Goal: Complete application form: Complete application form

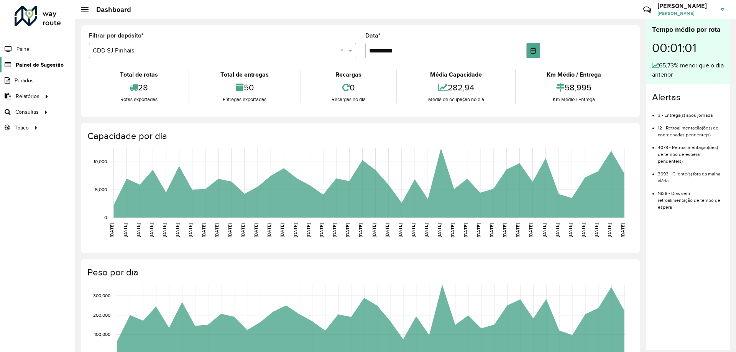
click at [38, 62] on span "Painel de Sugestão" at bounding box center [40, 65] width 48 height 8
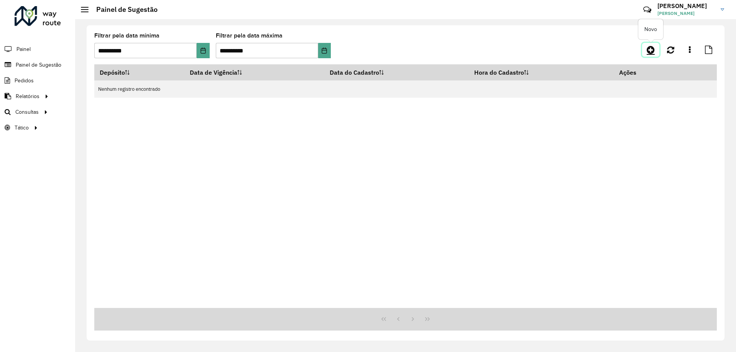
click at [650, 49] on icon at bounding box center [650, 49] width 8 height 9
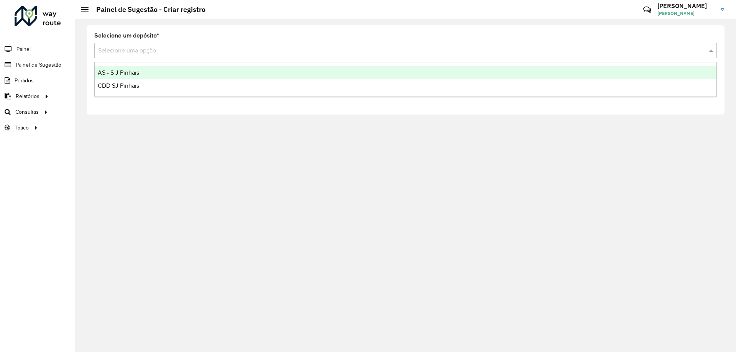
click at [161, 48] on input "text" at bounding box center [397, 50] width 599 height 9
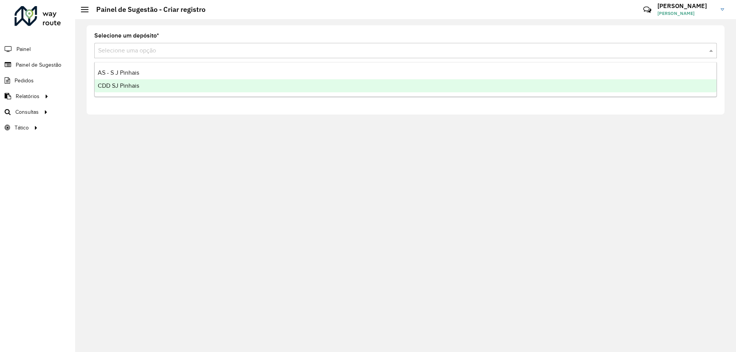
click at [143, 83] on div "CDD SJ Pinhais" at bounding box center [405, 85] width 621 height 13
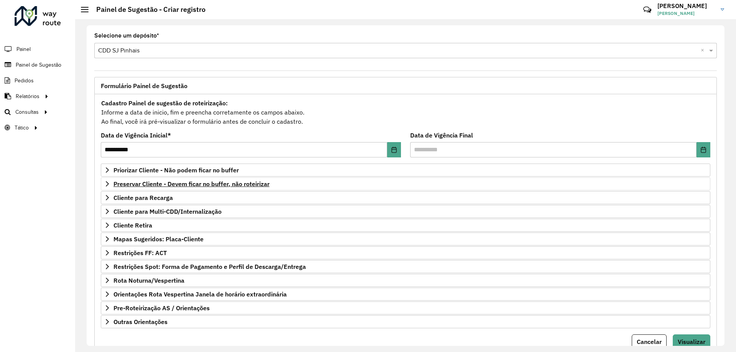
scroll to position [30, 0]
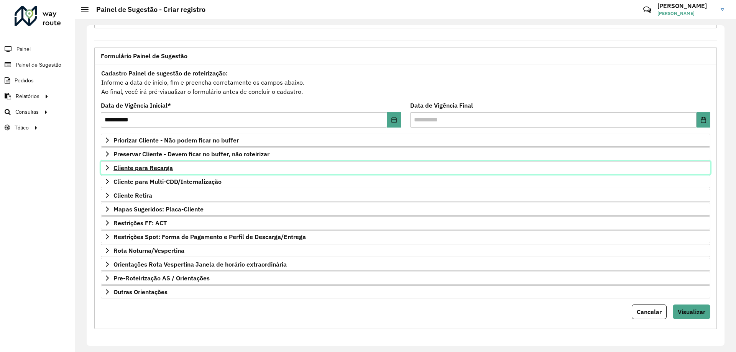
click at [137, 171] on span "Cliente para Recarga" at bounding box center [142, 168] width 59 height 6
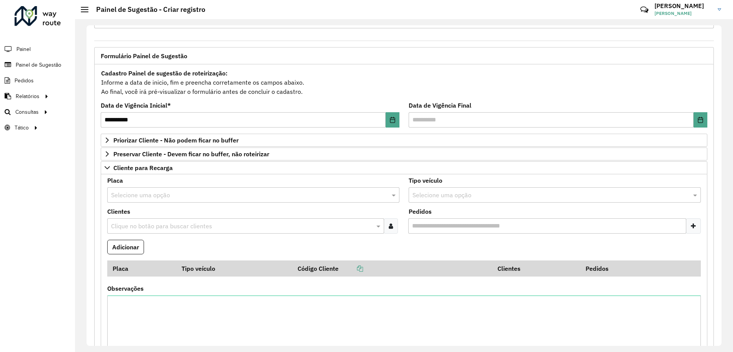
click at [150, 225] on input "text" at bounding box center [241, 226] width 265 height 9
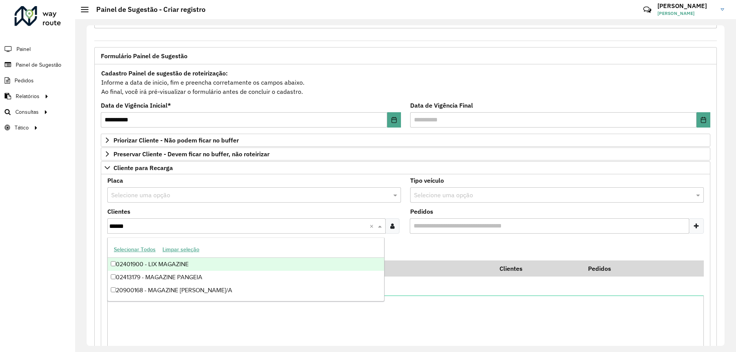
type input "*******"
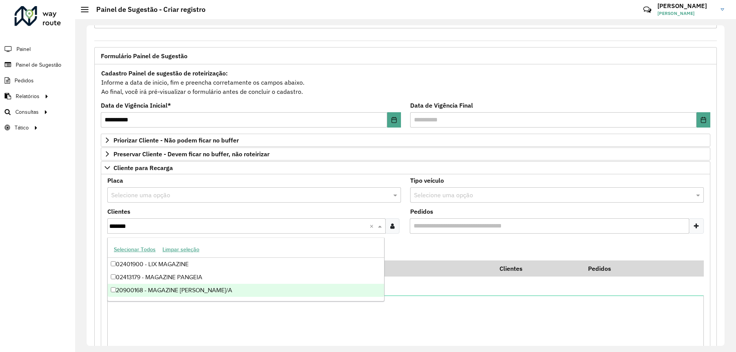
click at [180, 291] on div "20900168 - MAGAZINE LUIZA S/A" at bounding box center [246, 290] width 276 height 13
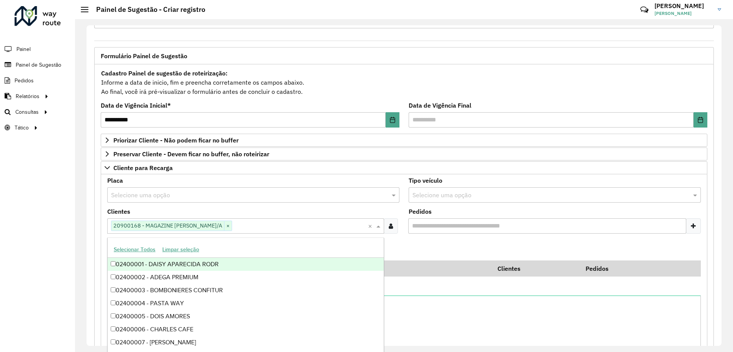
click at [433, 243] on formly-field "Adicionar" at bounding box center [404, 250] width 603 height 21
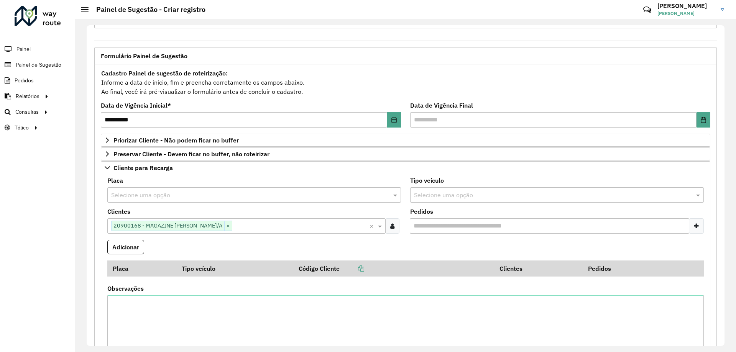
click at [455, 195] on input "text" at bounding box center [549, 195] width 270 height 9
type input "*"
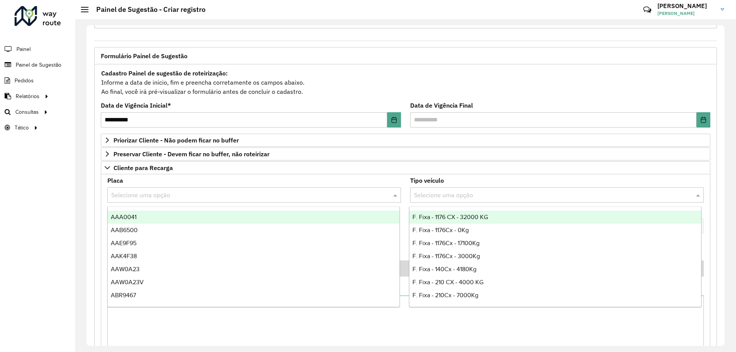
click at [262, 193] on input "text" at bounding box center [246, 195] width 270 height 9
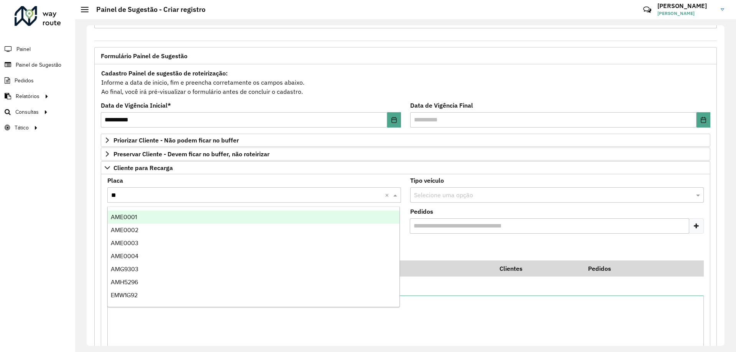
type input "***"
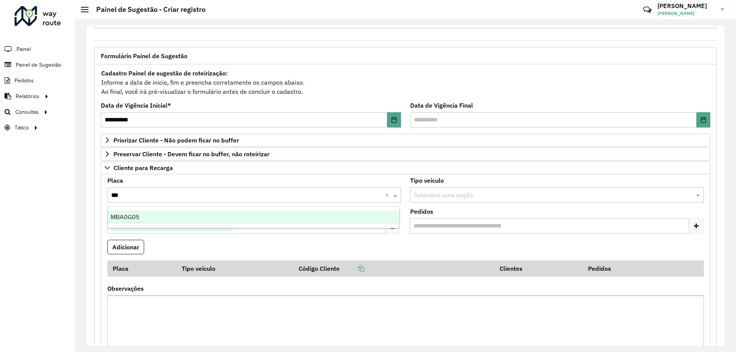
click at [207, 217] on div "MBA0G05" at bounding box center [254, 217] width 292 height 13
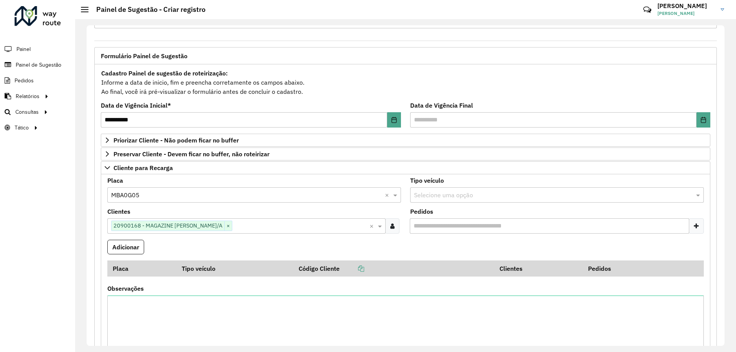
click at [428, 245] on formly-field "Adicionar" at bounding box center [405, 250] width 605 height 21
click at [135, 248] on button "Adicionar" at bounding box center [125, 247] width 37 height 15
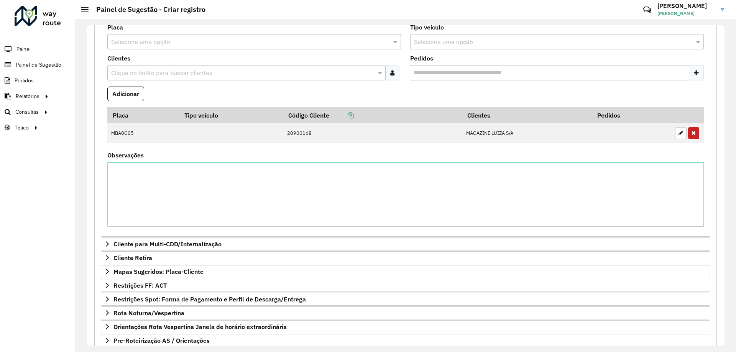
scroll to position [246, 0]
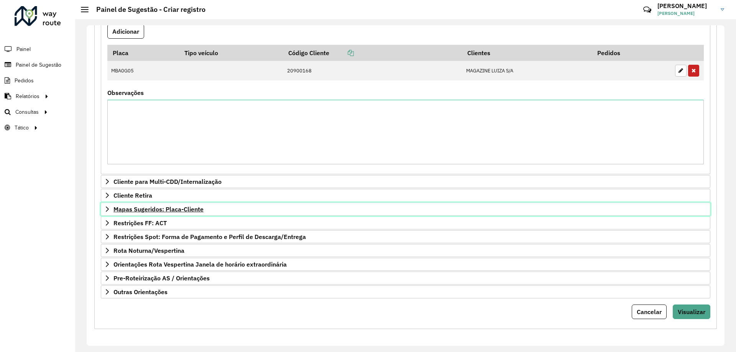
click at [109, 209] on icon at bounding box center [107, 209] width 6 height 6
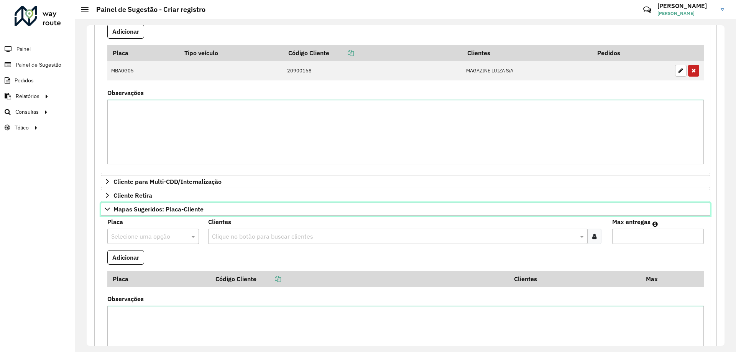
scroll to position [322, 0]
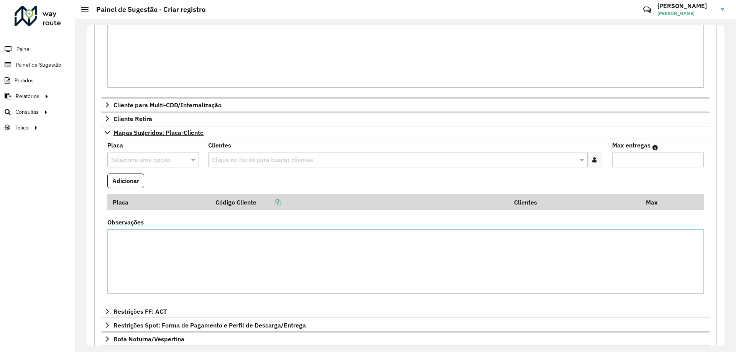
click at [161, 158] on input "text" at bounding box center [145, 160] width 69 height 9
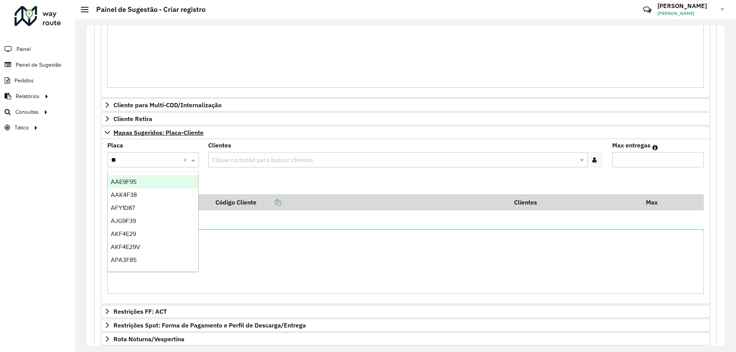
type input "***"
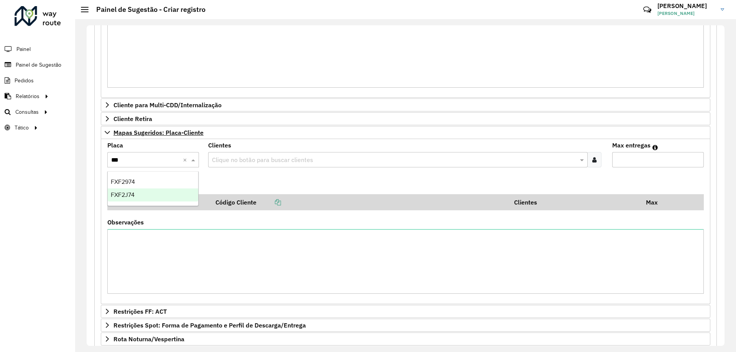
click at [154, 195] on div "FXF2J74" at bounding box center [153, 194] width 90 height 13
click at [263, 185] on formly-field "Adicionar" at bounding box center [405, 184] width 605 height 21
click at [284, 159] on input "text" at bounding box center [393, 160] width 367 height 9
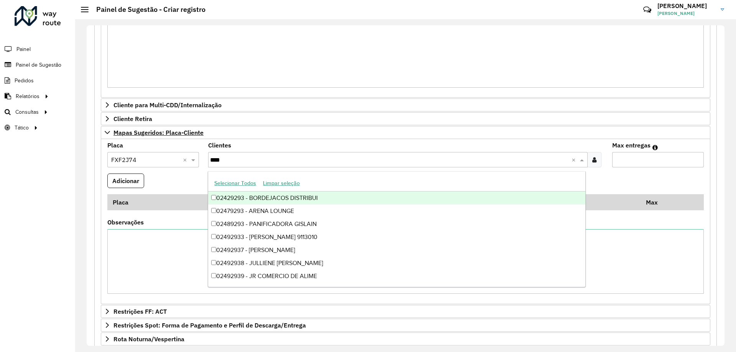
type input "*****"
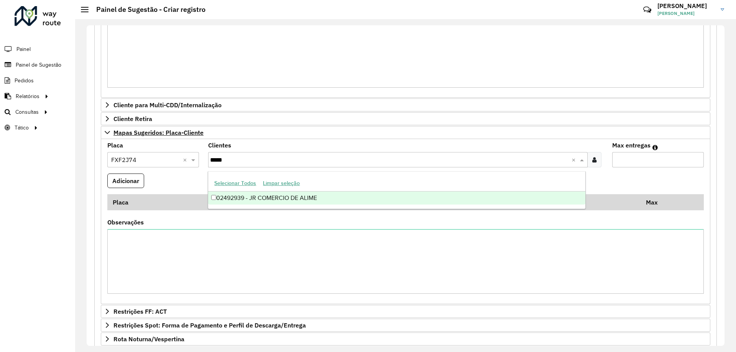
click at [303, 193] on div "02492939 - JR COMERCIO DE ALIME" at bounding box center [396, 198] width 377 height 13
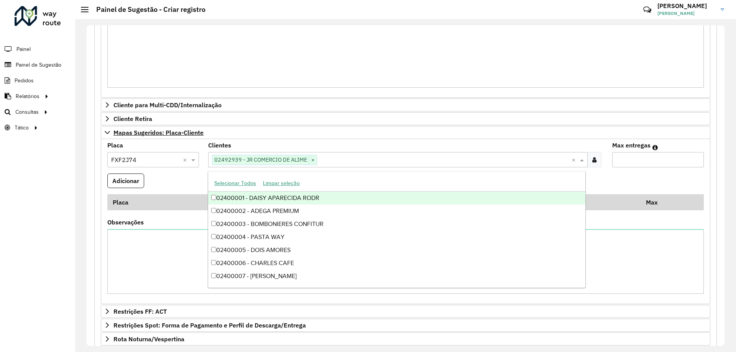
click at [174, 183] on formly-field "Adicionar" at bounding box center [405, 184] width 605 height 21
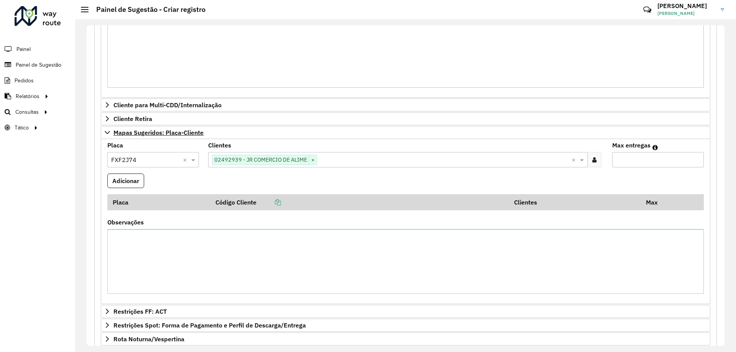
click at [364, 159] on input "text" at bounding box center [444, 160] width 254 height 9
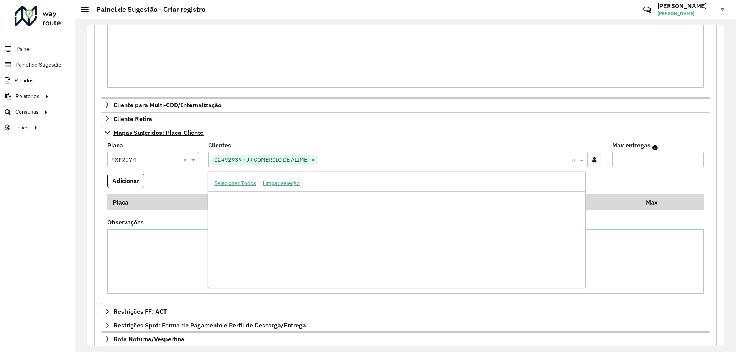
scroll to position [629362, 0]
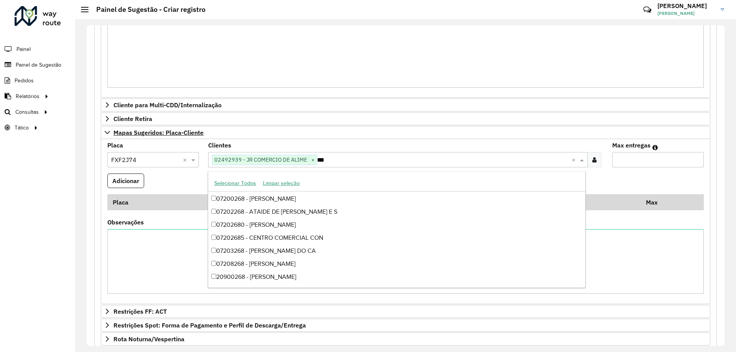
type input "****"
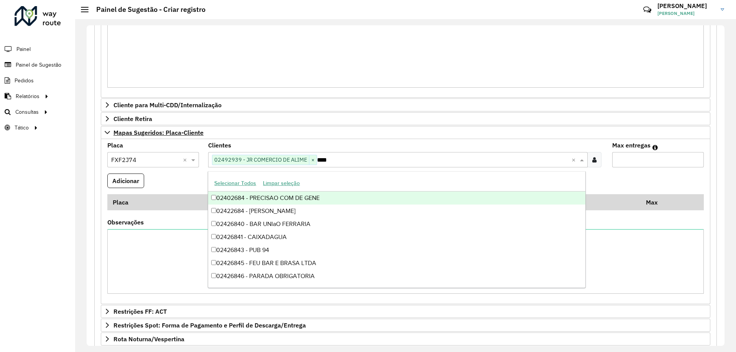
click at [313, 199] on div "02402684 - PRECISAO COM DE GENE" at bounding box center [396, 198] width 377 height 13
click at [204, 179] on formly-field "Adicionar" at bounding box center [405, 184] width 605 height 21
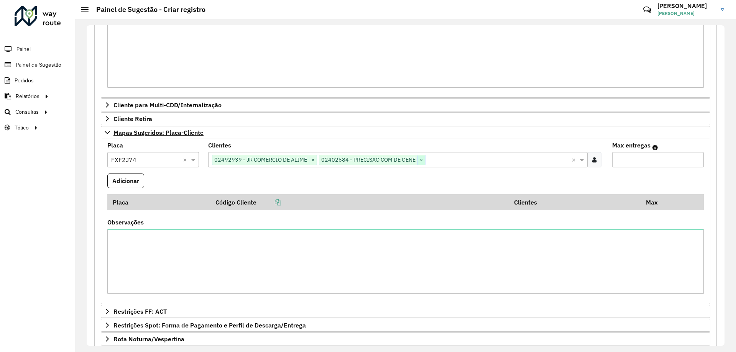
click at [421, 158] on span "×" at bounding box center [421, 160] width 8 height 9
click at [395, 159] on input "text" at bounding box center [444, 160] width 254 height 9
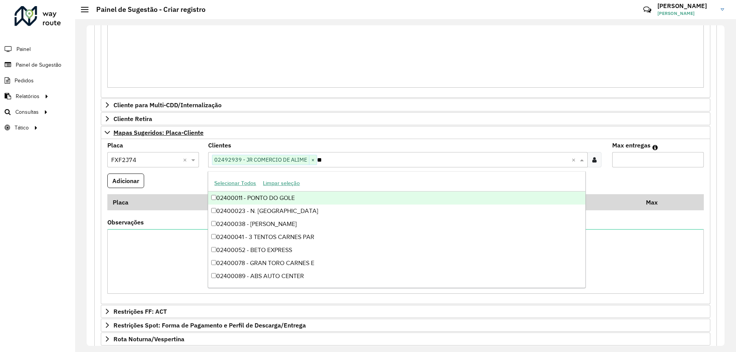
type input "*"
type input "****"
click at [308, 199] on div "02402684 - PRECISAO COM DE GENE" at bounding box center [396, 198] width 377 height 13
click at [189, 179] on formly-field "Adicionar" at bounding box center [405, 184] width 605 height 21
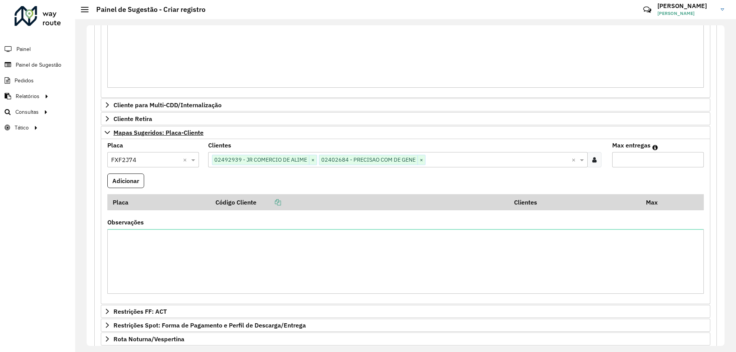
click at [619, 157] on input "Max entregas" at bounding box center [658, 159] width 92 height 15
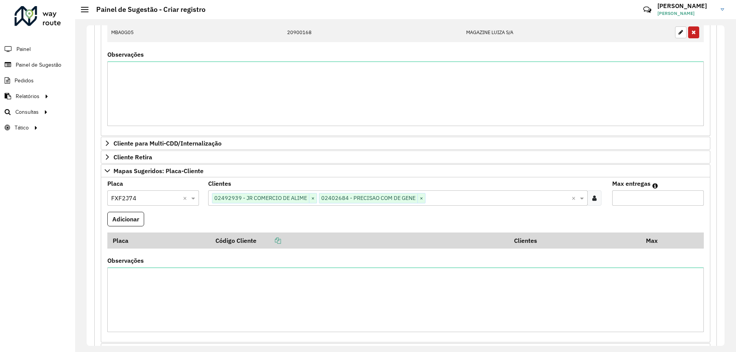
type input "*"
click at [319, 218] on formly-field "Adicionar" at bounding box center [405, 222] width 605 height 21
click at [121, 226] on button "Adicionar" at bounding box center [125, 219] width 37 height 15
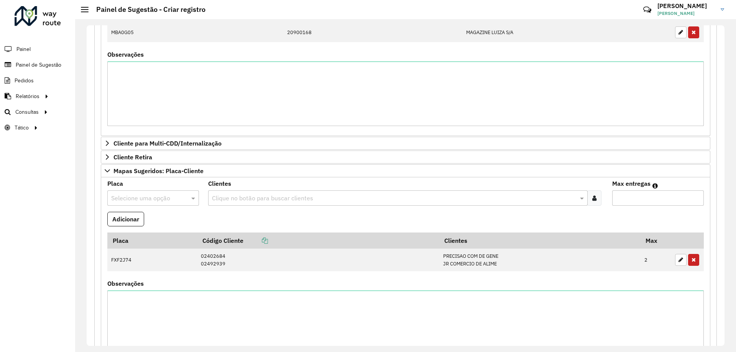
scroll to position [322, 0]
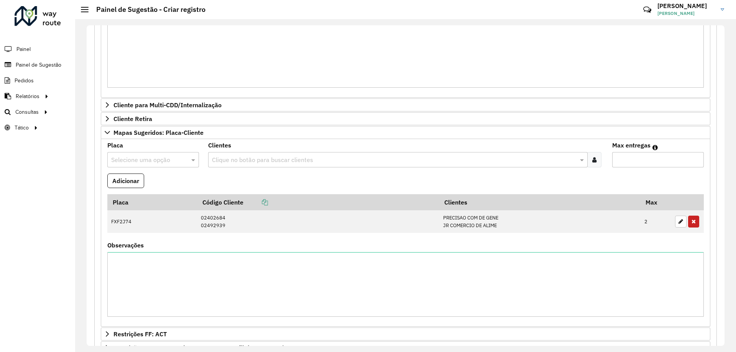
click at [84, 5] on hb-header "Painel de Sugestão - Criar registro Críticas? Dúvidas? Elogios? Sugestões? Entr…" at bounding box center [405, 9] width 660 height 19
click at [85, 8] on div at bounding box center [85, 9] width 8 height 5
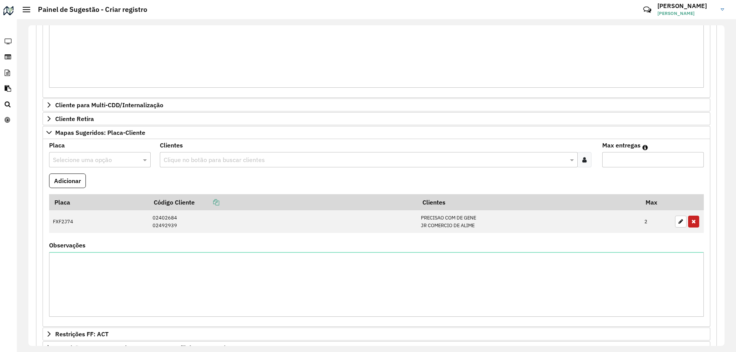
click at [72, 163] on input "text" at bounding box center [92, 160] width 79 height 9
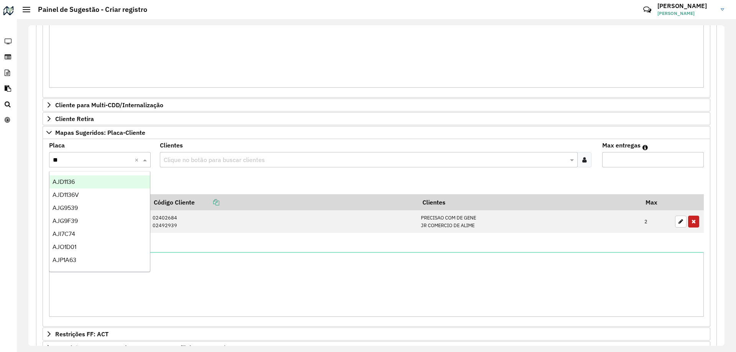
type input "***"
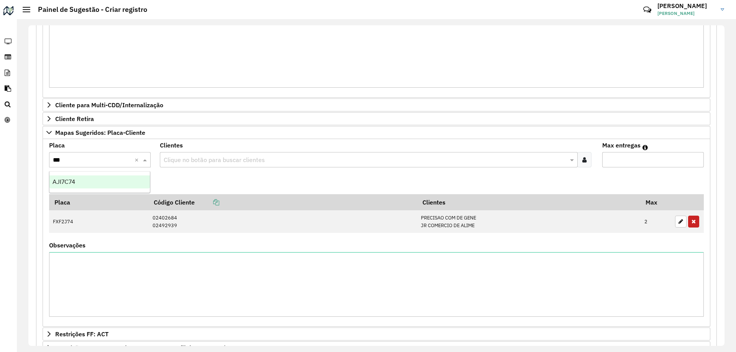
click at [100, 181] on div "AJI7C74" at bounding box center [99, 181] width 100 height 13
click at [225, 177] on formly-field "Adicionar" at bounding box center [376, 184] width 664 height 21
click at [211, 158] on input "text" at bounding box center [365, 160] width 406 height 9
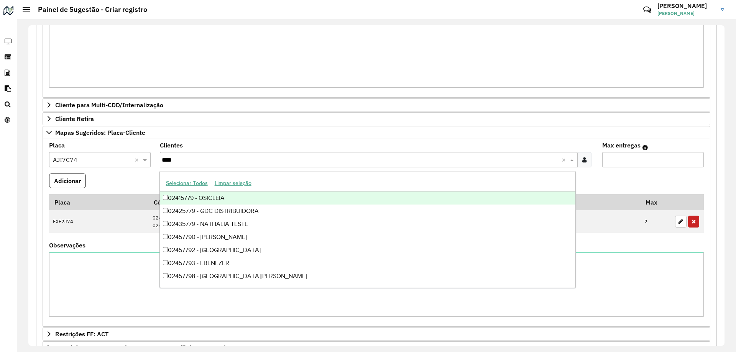
type input "*****"
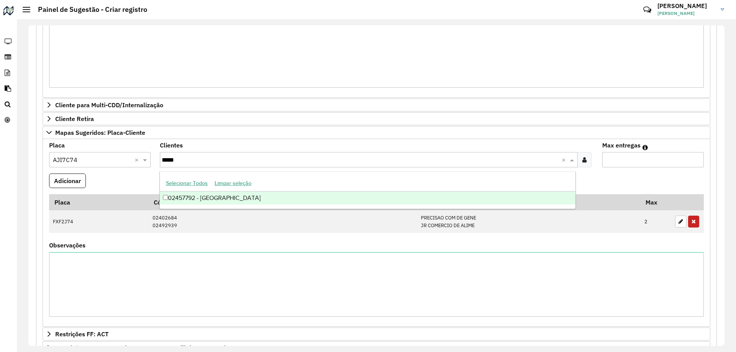
click at [263, 195] on div "02457792 - CONDOR SUPER CENTER" at bounding box center [368, 198] width 416 height 13
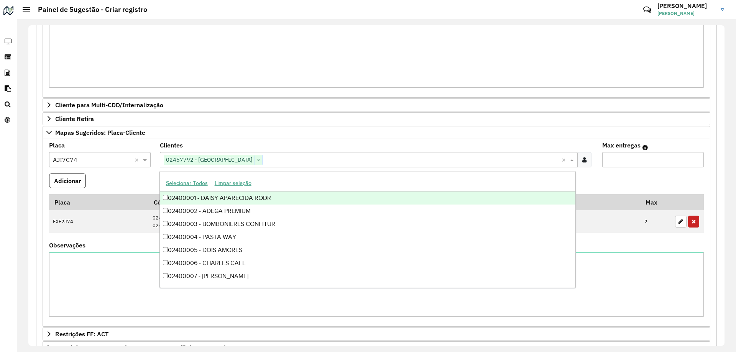
click at [602, 173] on formly-field "Max entregas" at bounding box center [652, 158] width 111 height 31
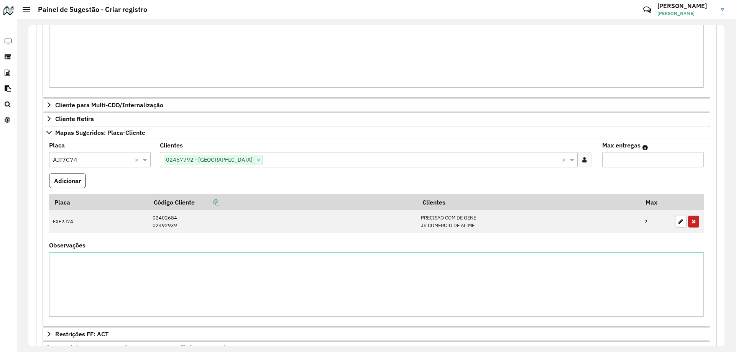
click at [610, 162] on input "Max entregas" at bounding box center [653, 159] width 102 height 15
type input "*"
click at [572, 174] on formly-field "Adicionar" at bounding box center [376, 184] width 664 height 21
click at [87, 180] on formly-field "Adicionar" at bounding box center [376, 184] width 664 height 21
click at [78, 178] on button "Adicionar" at bounding box center [67, 181] width 37 height 15
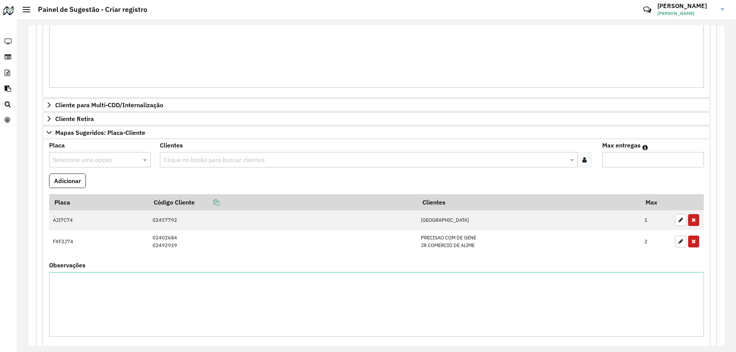
click at [106, 160] on input "text" at bounding box center [92, 160] width 79 height 9
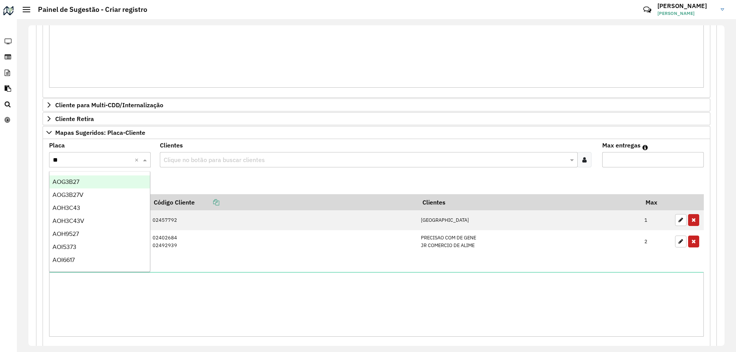
type input "***"
click at [107, 180] on div "AOH3C43" at bounding box center [99, 181] width 100 height 13
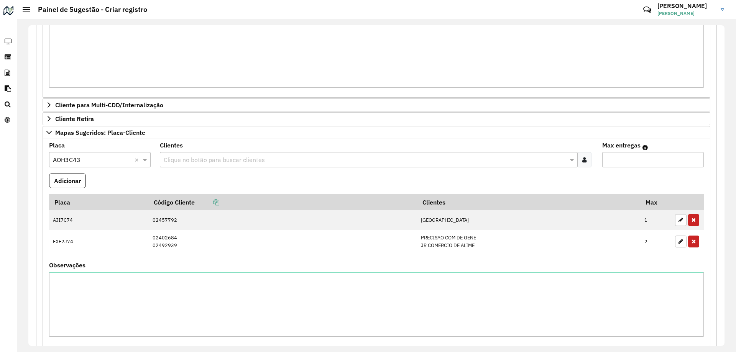
click at [201, 179] on formly-field "Adicionar" at bounding box center [376, 184] width 664 height 21
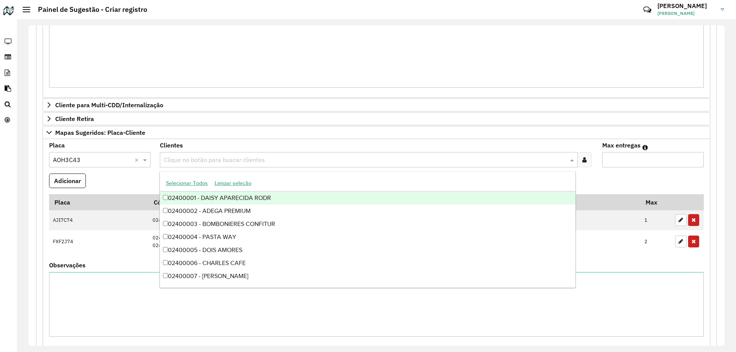
click at [218, 159] on input "text" at bounding box center [365, 160] width 406 height 9
type input "*"
type input "***"
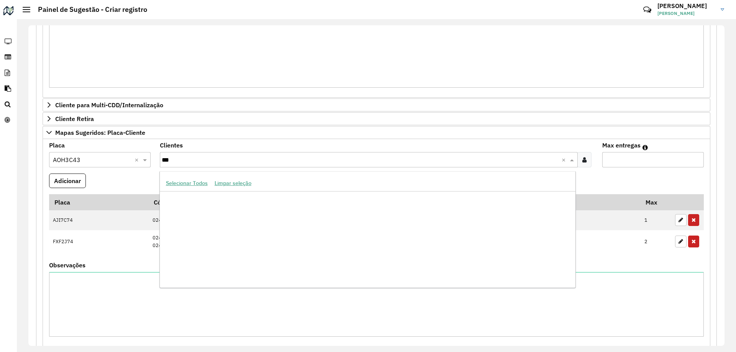
scroll to position [120708, 0]
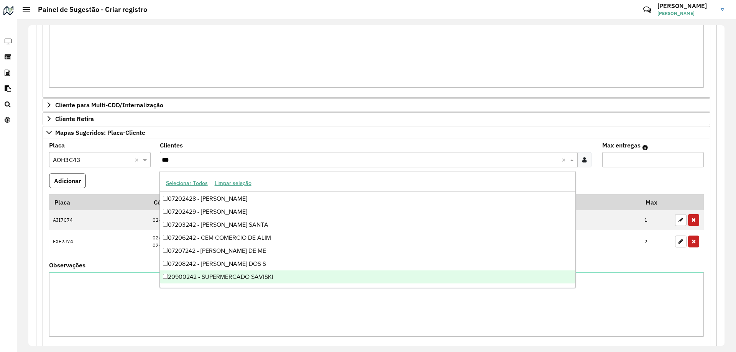
click at [248, 275] on div "20900242 - SUPERMERCADO SAVISKI" at bounding box center [368, 276] width 416 height 13
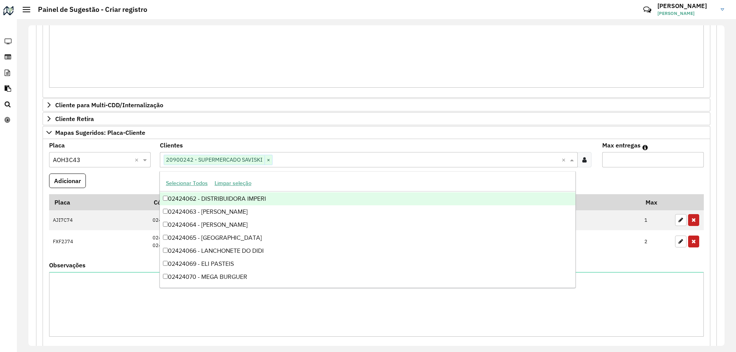
click at [612, 161] on input "Max entregas" at bounding box center [653, 159] width 102 height 15
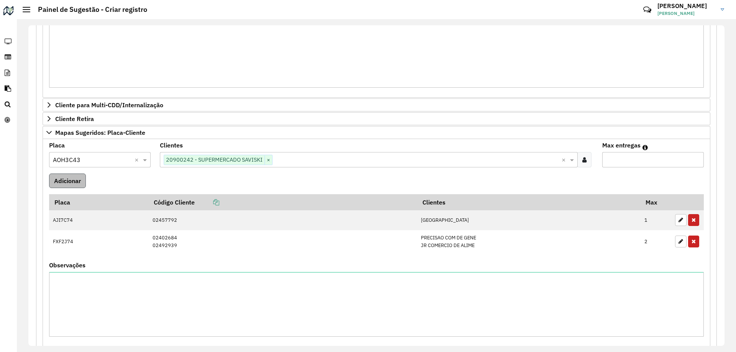
type input "*"
click at [57, 184] on button "Adicionar" at bounding box center [67, 181] width 37 height 15
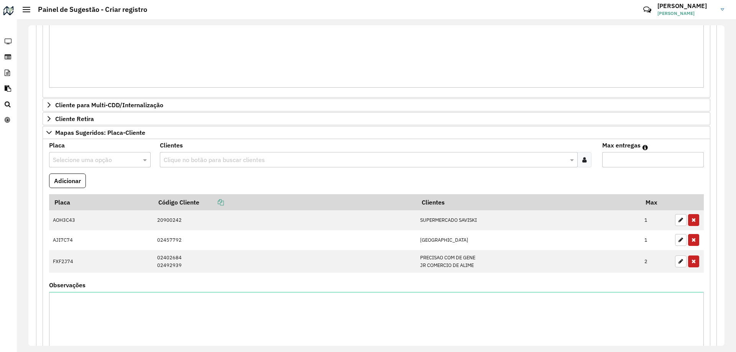
click at [156, 187] on formly-field "Adicionar" at bounding box center [376, 184] width 664 height 21
click at [110, 158] on input "text" at bounding box center [92, 160] width 79 height 9
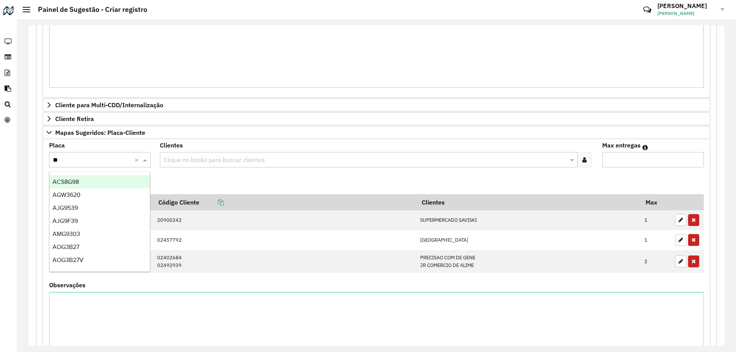
type input "***"
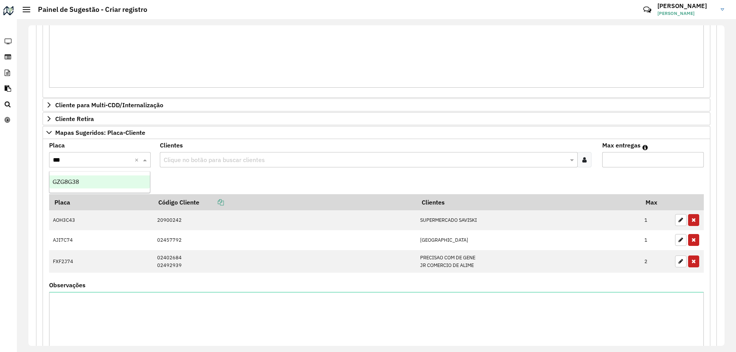
click at [119, 182] on div "GZG8G38" at bounding box center [99, 181] width 100 height 13
click at [191, 182] on formly-field "Adicionar" at bounding box center [376, 184] width 664 height 21
click at [198, 161] on input "text" at bounding box center [365, 160] width 406 height 9
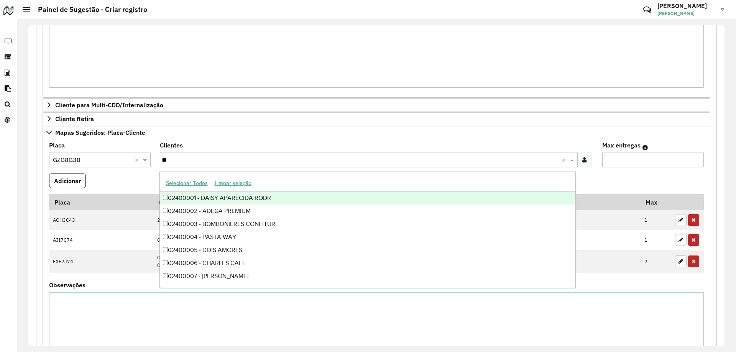
type input "***"
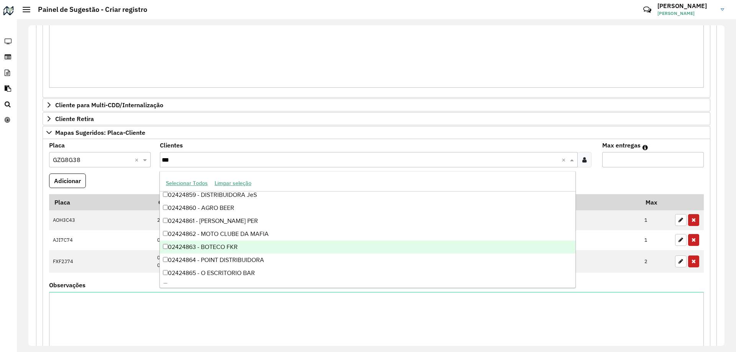
scroll to position [1456, 0]
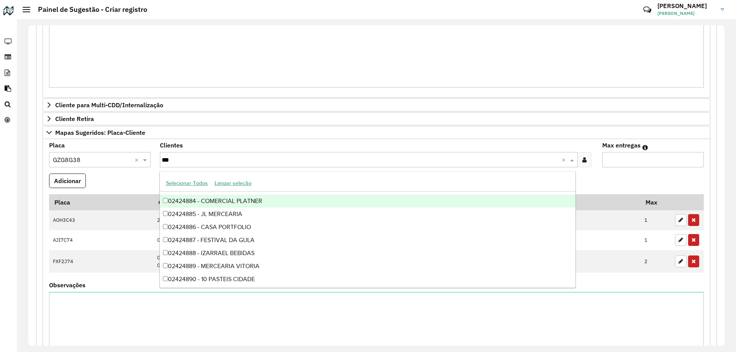
click at [573, 196] on div "02424884 - COMERCIAL PLATNER" at bounding box center [368, 201] width 416 height 13
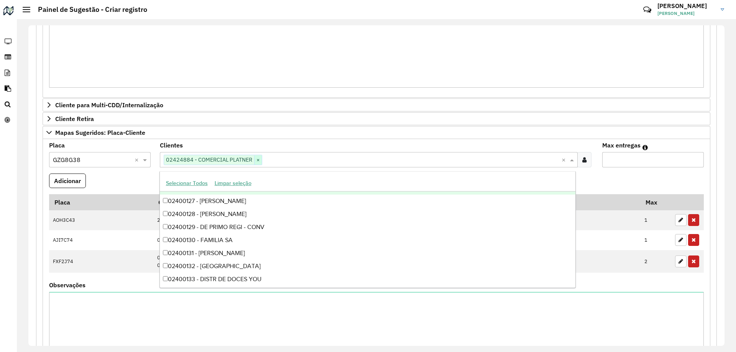
click at [258, 159] on span "×" at bounding box center [258, 160] width 8 height 9
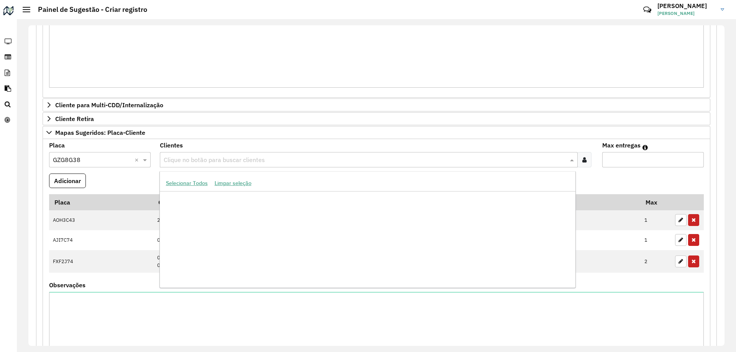
scroll to position [727106, 0]
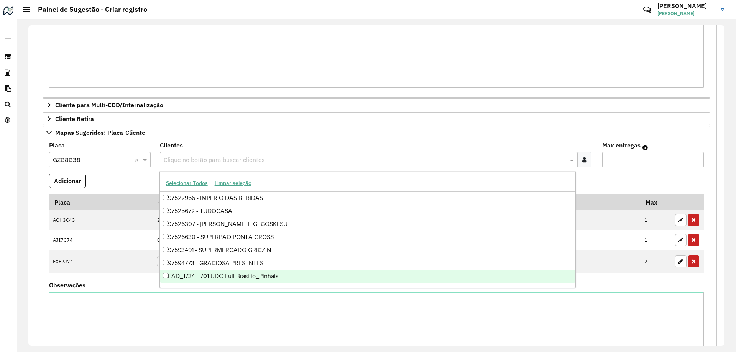
click at [120, 175] on formly-field "Adicionar" at bounding box center [376, 184] width 664 height 21
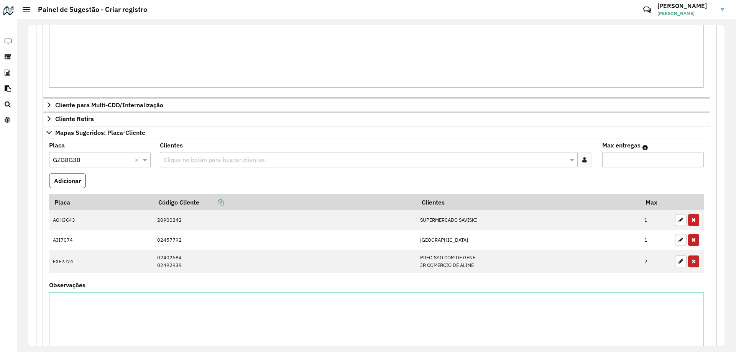
click at [230, 160] on input "text" at bounding box center [365, 160] width 406 height 9
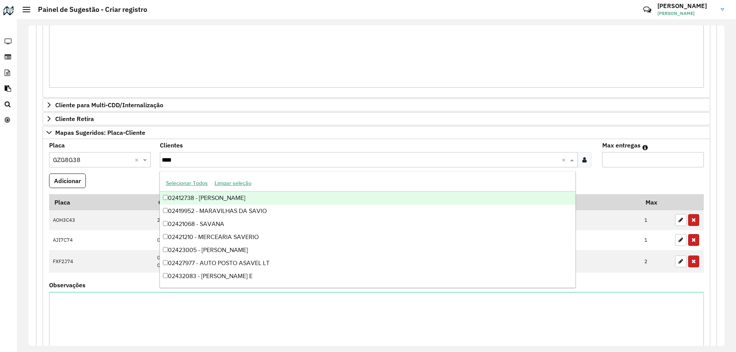
type input "*****"
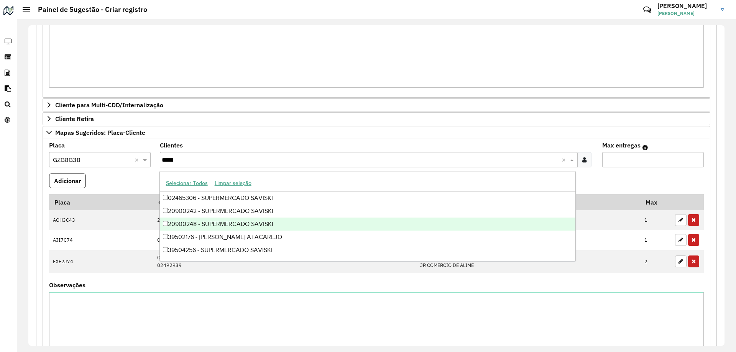
click at [205, 225] on div "20900248 - SUPERMERCADO SAVISKI" at bounding box center [368, 224] width 416 height 13
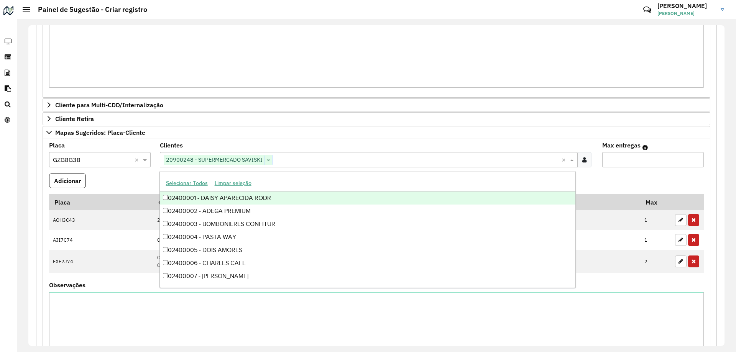
click at [627, 179] on formly-field "Adicionar" at bounding box center [376, 184] width 664 height 21
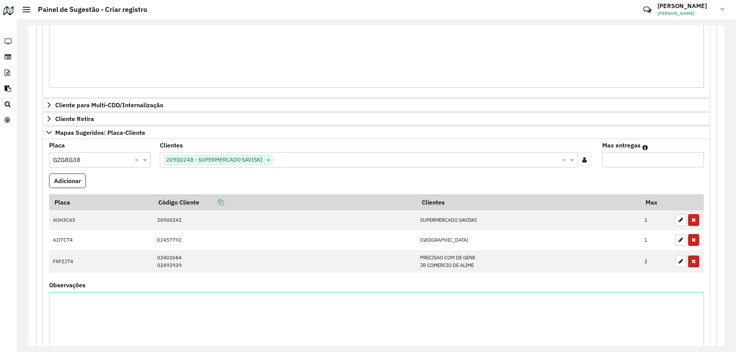
click at [628, 158] on input "Max entregas" at bounding box center [653, 159] width 102 height 15
type input "*"
click at [84, 182] on button "Adicionar" at bounding box center [67, 181] width 37 height 15
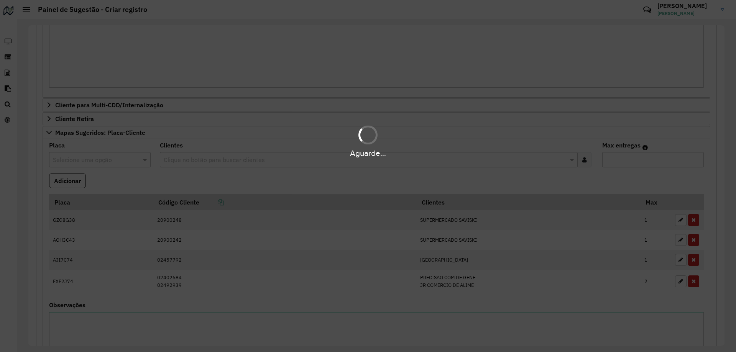
click at [184, 183] on hb-app "**********" at bounding box center [368, 176] width 736 height 352
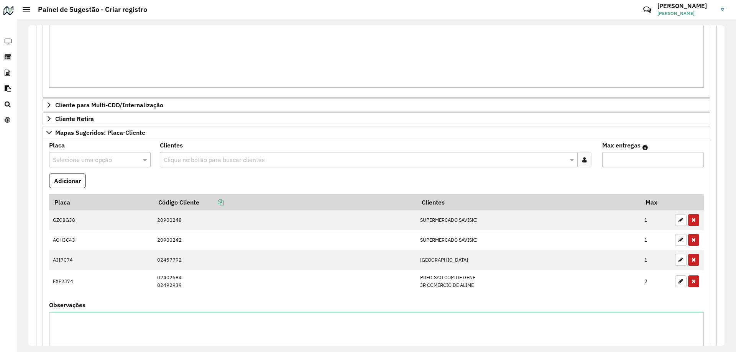
click at [108, 163] on input "text" at bounding box center [92, 160] width 79 height 9
type input "***"
click at [92, 180] on div "AUO0A87" at bounding box center [99, 181] width 100 height 13
click at [181, 179] on formly-field "Adicionar" at bounding box center [376, 184] width 664 height 21
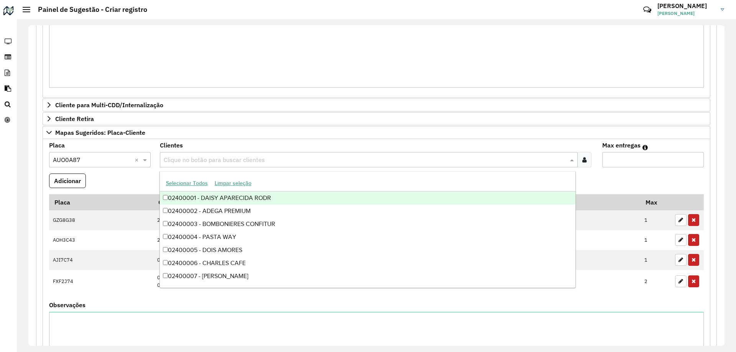
click at [188, 162] on input "text" at bounding box center [365, 160] width 406 height 9
type input "*****"
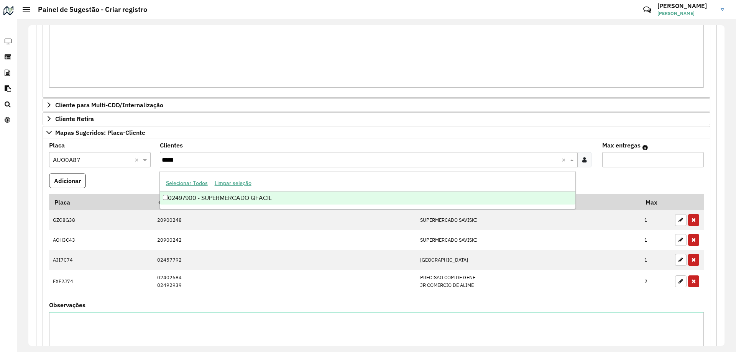
click at [264, 201] on div "02497900 - SUPERMERCADO QFACIL" at bounding box center [368, 198] width 416 height 13
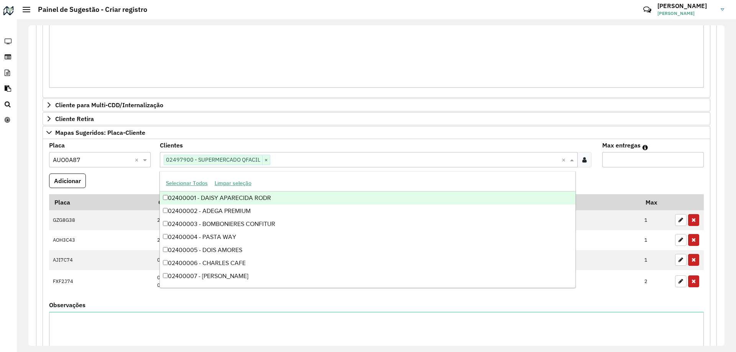
click at [637, 179] on formly-field "Adicionar" at bounding box center [376, 184] width 664 height 21
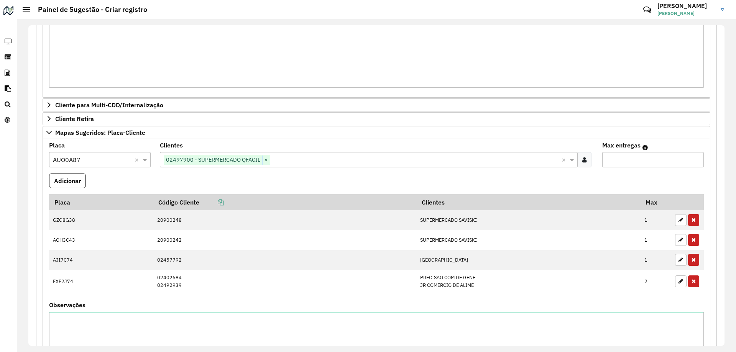
click at [634, 163] on input "Max entregas" at bounding box center [653, 159] width 102 height 15
type input "*"
click at [79, 179] on button "Adicionar" at bounding box center [67, 181] width 37 height 15
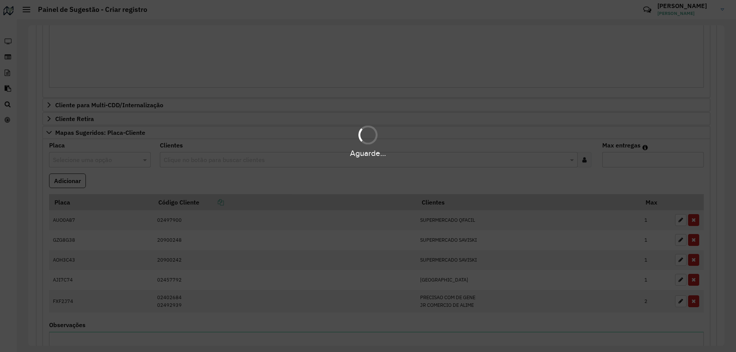
click at [175, 184] on div "Aguarde..." at bounding box center [368, 176] width 736 height 352
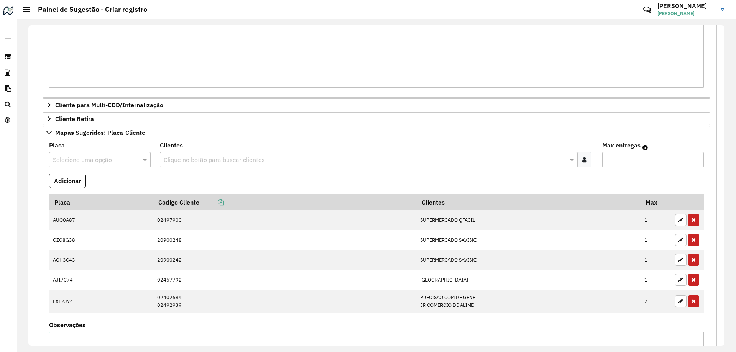
click at [97, 160] on input "text" at bounding box center [92, 160] width 79 height 9
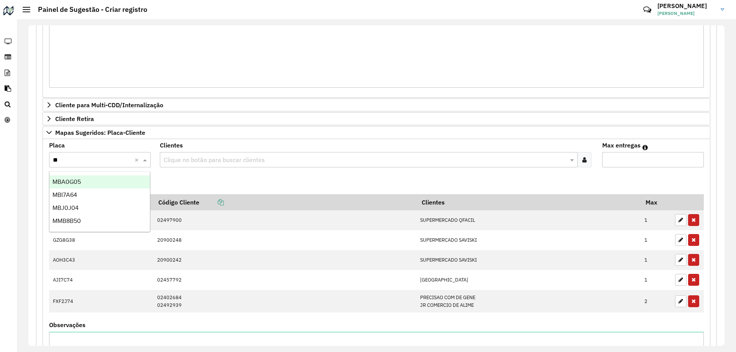
type input "***"
click at [110, 177] on div "MBI7A64" at bounding box center [99, 181] width 100 height 13
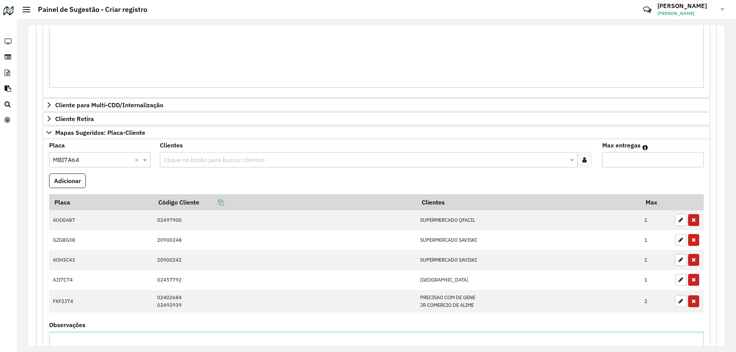
click at [189, 181] on formly-field "Adicionar" at bounding box center [376, 184] width 664 height 21
click at [211, 156] on input "text" at bounding box center [365, 160] width 406 height 9
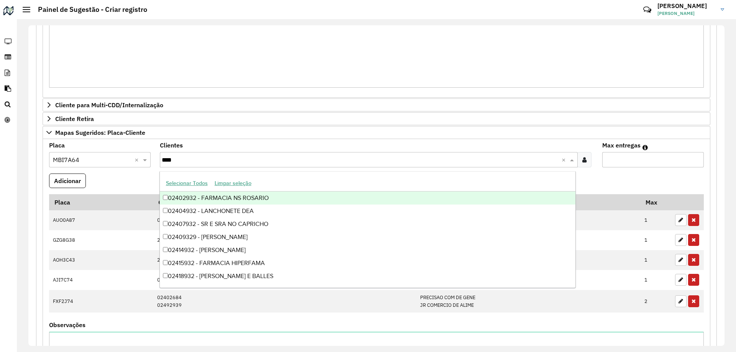
type input "*****"
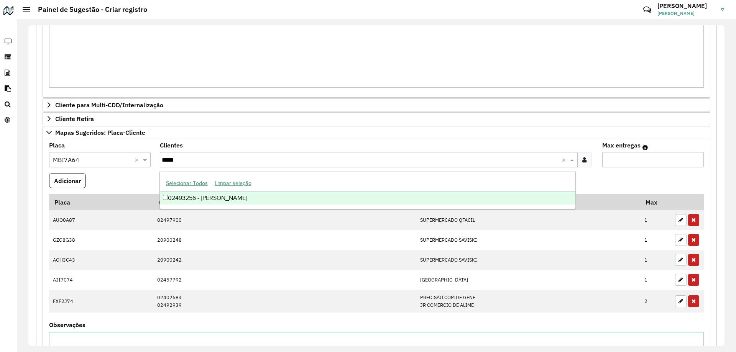
click at [247, 196] on div "02493256 - ARRIGO FRANCO COMERC" at bounding box center [368, 198] width 416 height 13
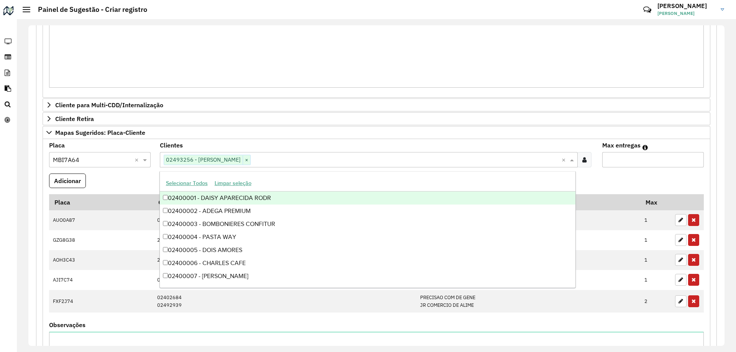
click at [103, 188] on formly-field "Adicionar" at bounding box center [376, 184] width 664 height 21
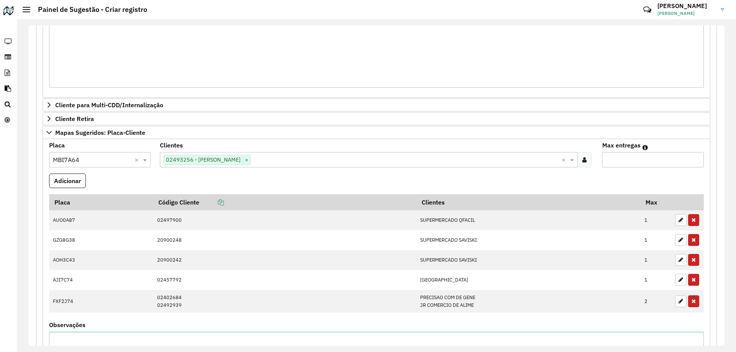
click at [292, 159] on input "text" at bounding box center [406, 160] width 311 height 9
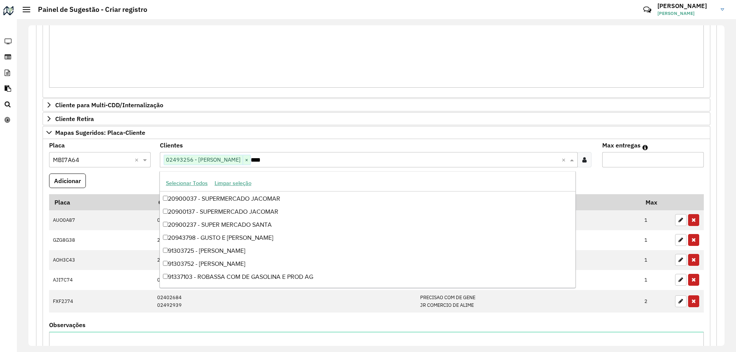
scroll to position [116, 0]
type input "*****"
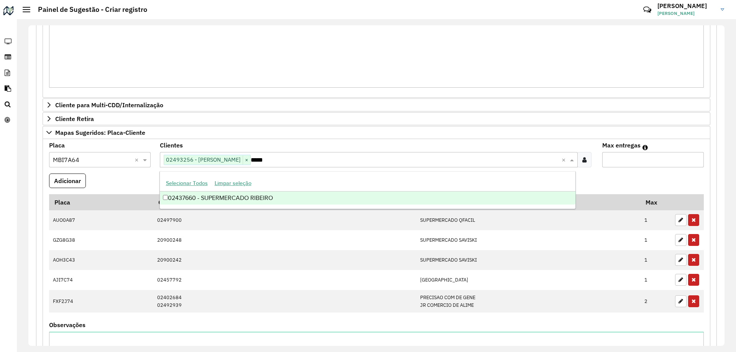
click at [285, 203] on div "02437660 - SUPERMERCADO RIBEIRO" at bounding box center [368, 198] width 416 height 13
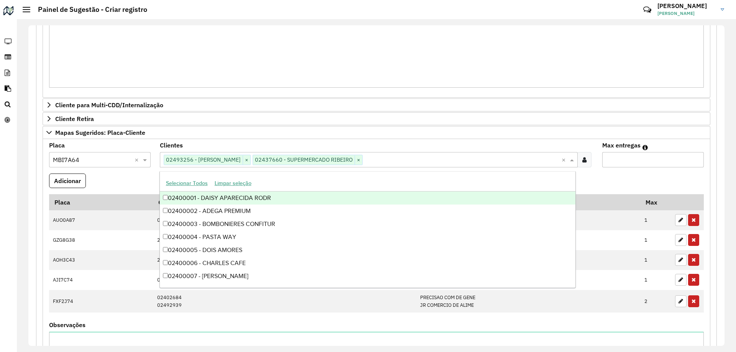
click at [650, 186] on formly-field "Adicionar" at bounding box center [376, 184] width 664 height 21
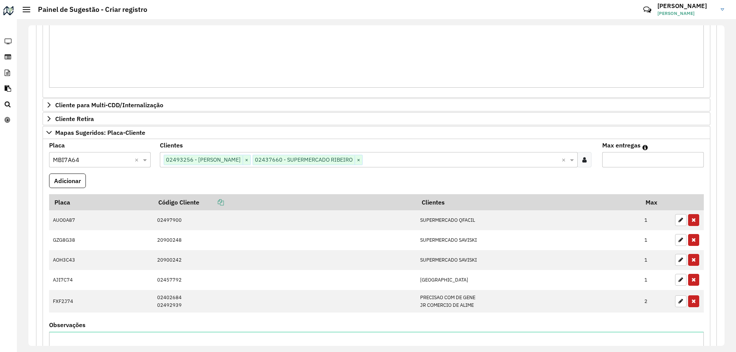
click at [623, 162] on input "Max entregas" at bounding box center [653, 159] width 102 height 15
type input "*"
click at [78, 184] on button "Adicionar" at bounding box center [67, 181] width 37 height 15
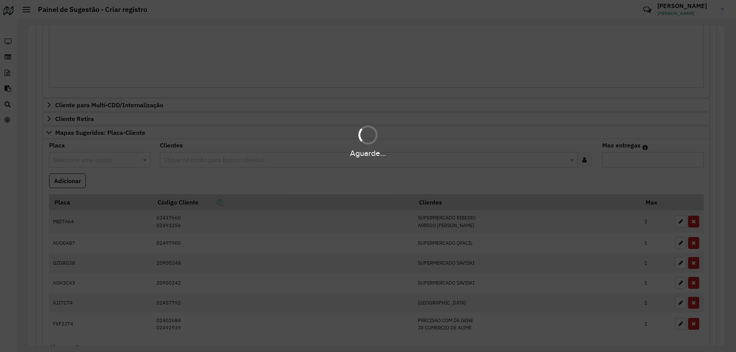
click at [120, 182] on formly-field "Adicionar" at bounding box center [376, 184] width 664 height 21
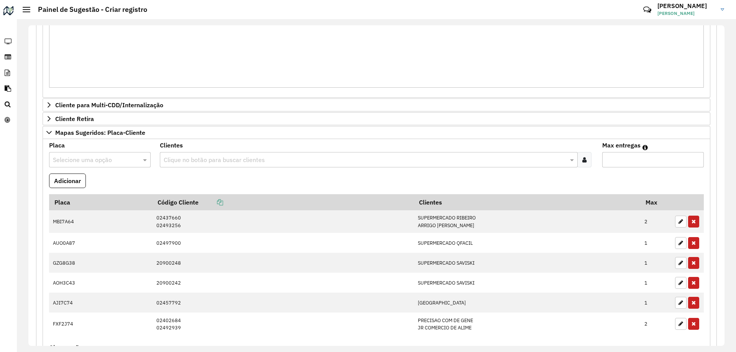
click at [133, 159] on div at bounding box center [100, 160] width 102 height 10
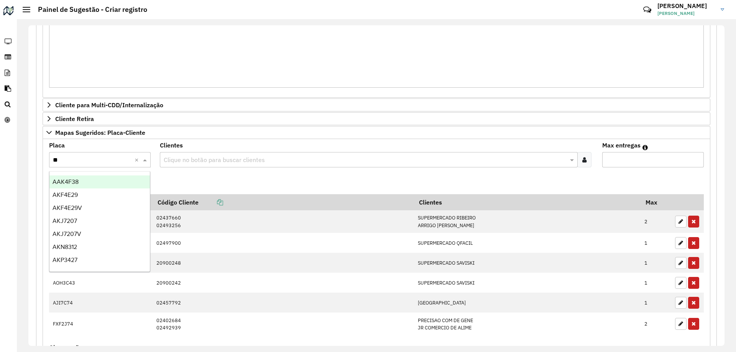
type input "***"
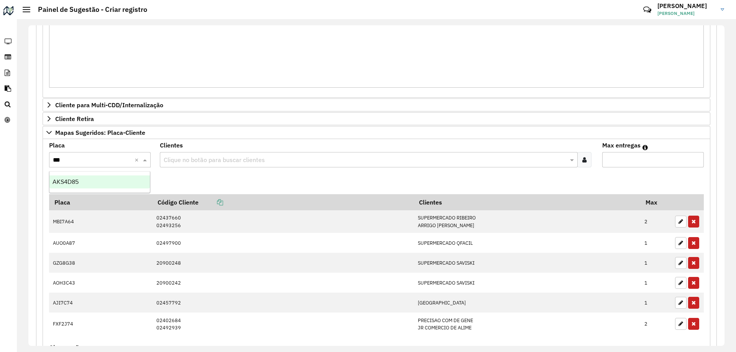
click at [137, 179] on div "AKS4D85" at bounding box center [99, 181] width 100 height 13
click at [190, 177] on formly-field "Adicionar" at bounding box center [376, 184] width 664 height 21
click at [198, 161] on input "text" at bounding box center [365, 160] width 406 height 9
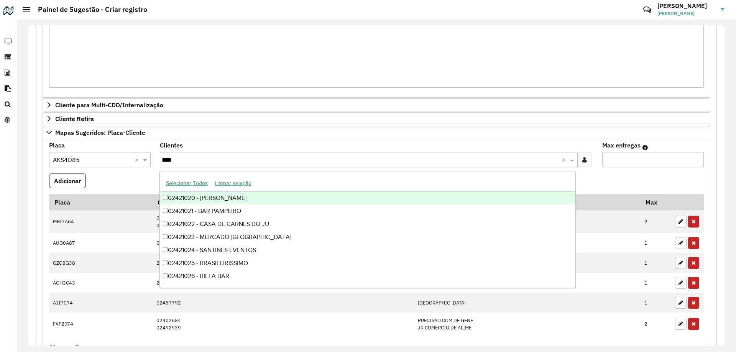
type input "*****"
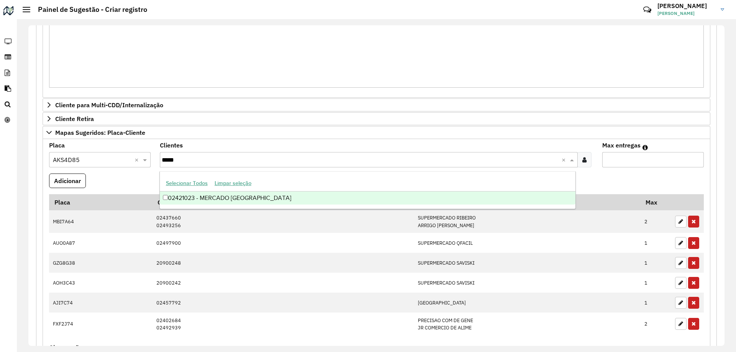
click at [246, 201] on div "02421023 - MERCADO BELLA VISTA" at bounding box center [368, 198] width 416 height 13
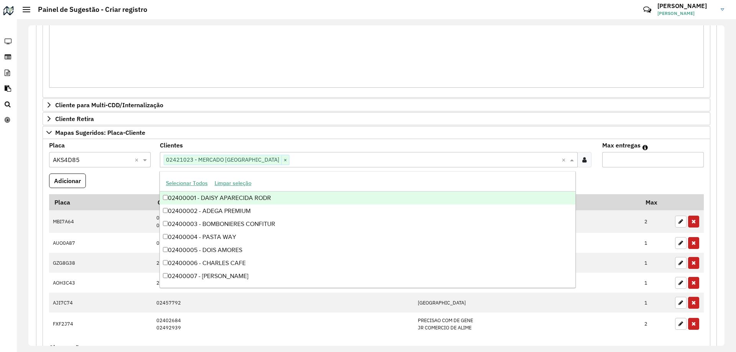
click at [146, 175] on formly-field "Adicionar" at bounding box center [376, 184] width 664 height 21
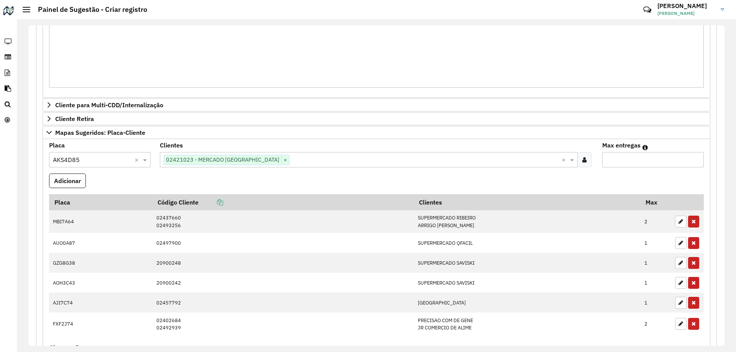
click at [289, 161] on input "text" at bounding box center [425, 160] width 272 height 9
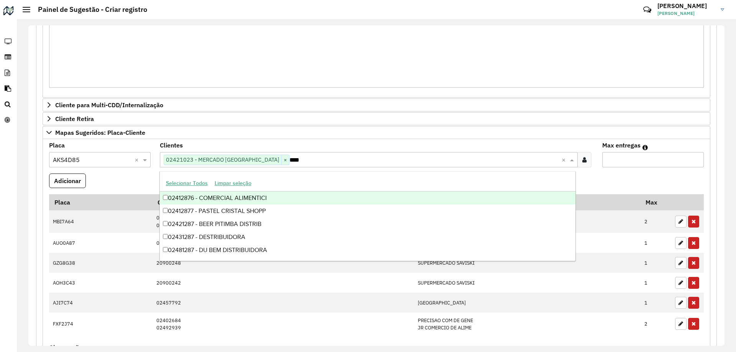
type input "*****"
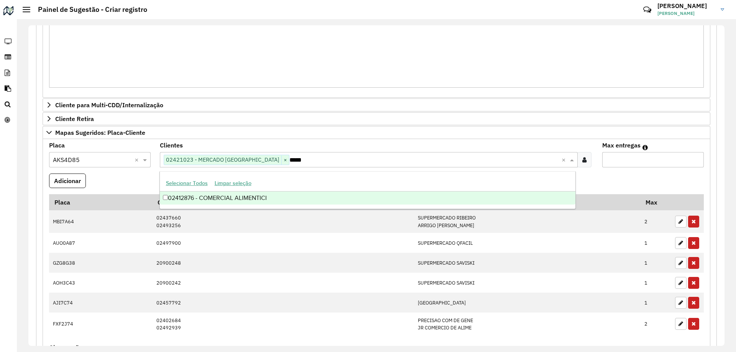
click at [232, 202] on div "02412876 - COMERCIAL ALIMENTICI" at bounding box center [368, 198] width 416 height 13
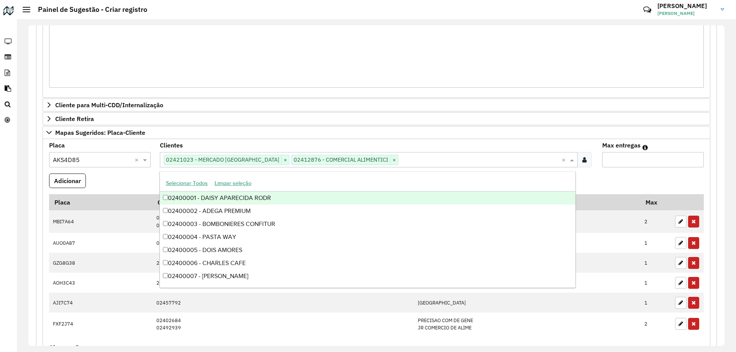
click at [618, 166] on input "Max entregas" at bounding box center [653, 159] width 102 height 15
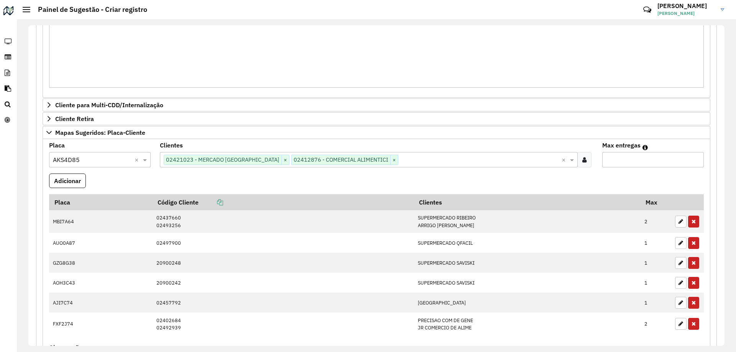
type input "*"
click at [498, 184] on formly-field "Adicionar" at bounding box center [376, 184] width 664 height 21
click at [71, 186] on button "Adicionar" at bounding box center [67, 181] width 37 height 15
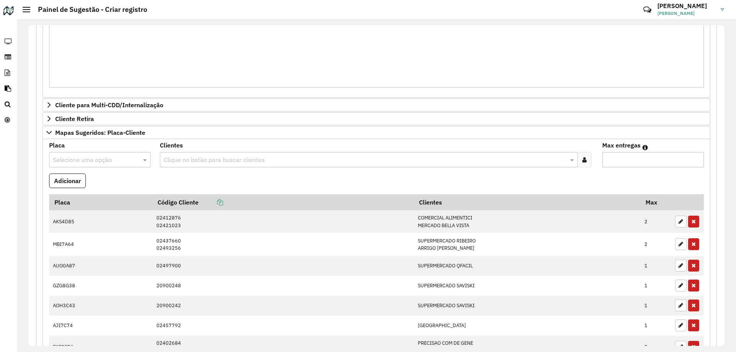
click at [86, 162] on input "text" at bounding box center [92, 160] width 79 height 9
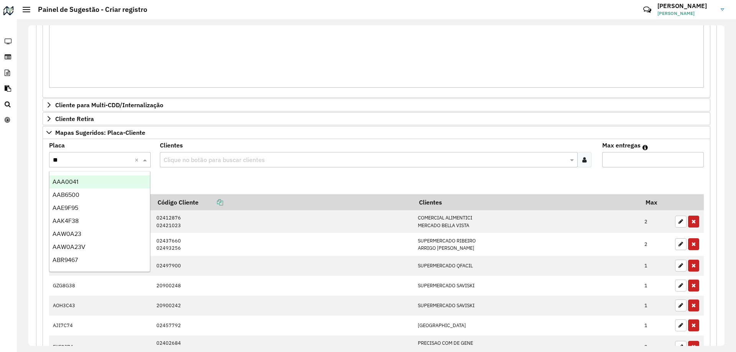
type input "***"
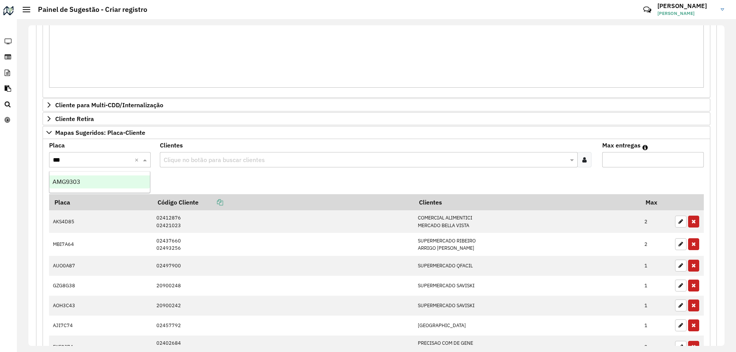
click at [102, 182] on div "AMG9303" at bounding box center [99, 181] width 100 height 13
click at [178, 184] on formly-field "Adicionar" at bounding box center [376, 184] width 664 height 21
click at [205, 156] on input "text" at bounding box center [365, 160] width 406 height 9
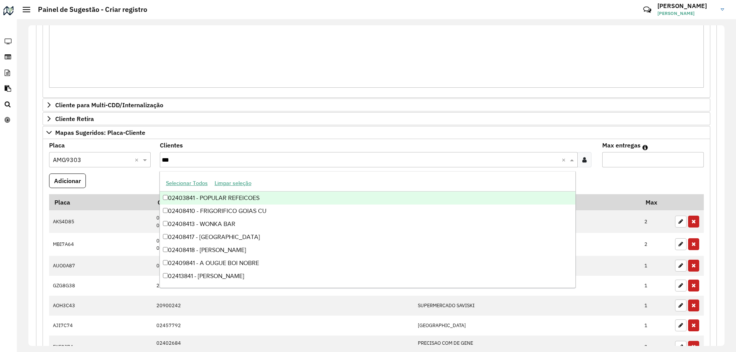
type input "****"
click at [234, 199] on div "02408417 - CONDOR CENTRO PARANA" at bounding box center [368, 198] width 416 height 13
click at [114, 183] on formly-field "Adicionar" at bounding box center [376, 184] width 664 height 21
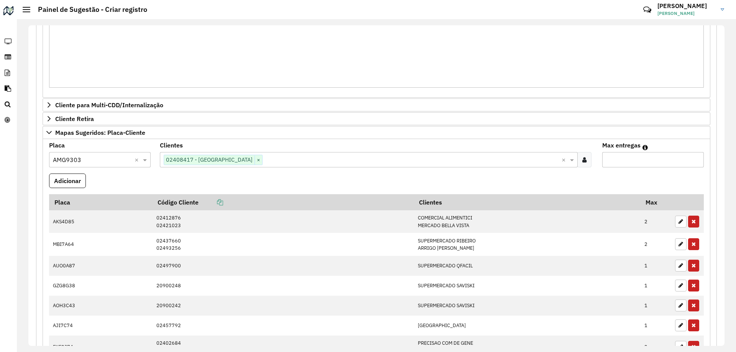
click at [295, 161] on input "text" at bounding box center [411, 160] width 299 height 9
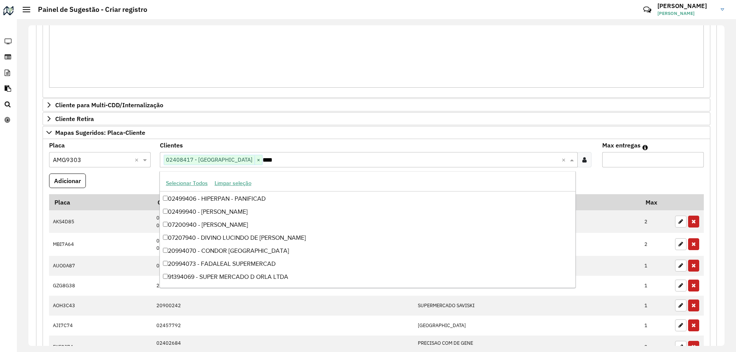
scroll to position [38, 0]
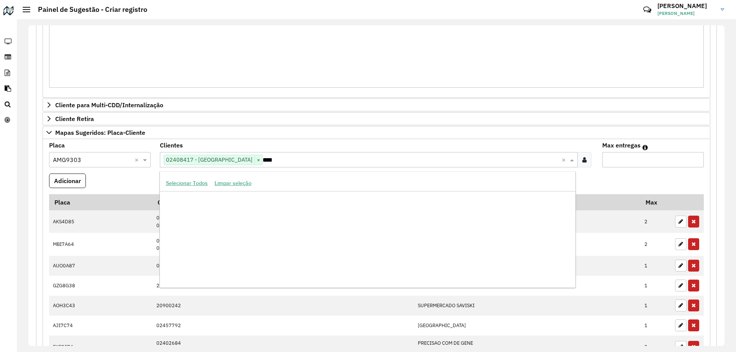
type input "*****"
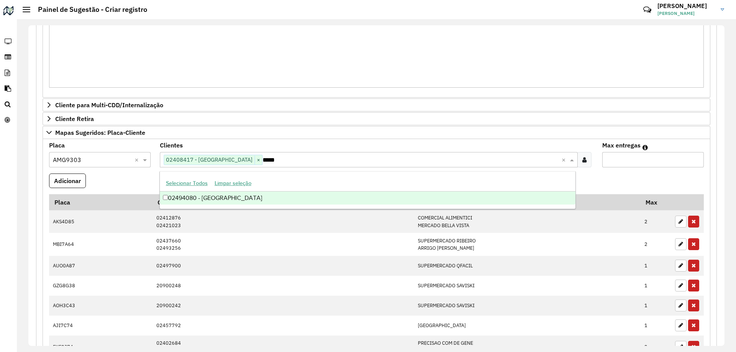
scroll to position [0, 0]
click at [287, 195] on div "02494080 - CONDOR SUPER CENTER" at bounding box center [368, 198] width 416 height 13
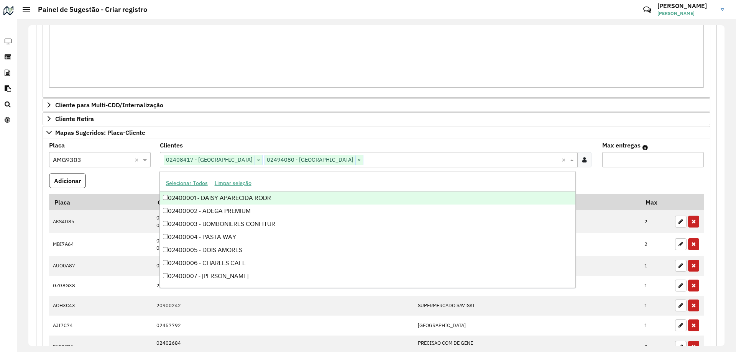
click at [124, 180] on formly-field "Adicionar" at bounding box center [376, 184] width 664 height 21
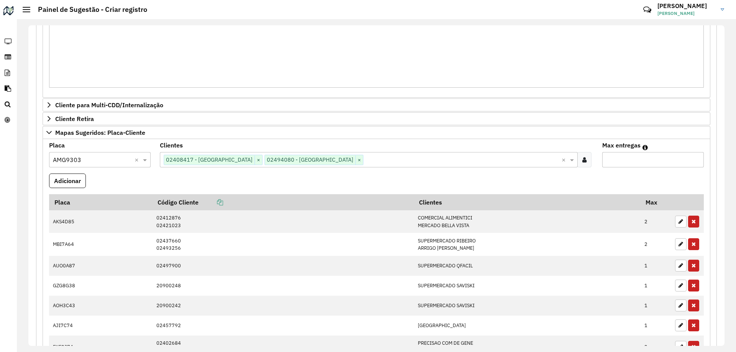
click at [612, 155] on input "Max entregas" at bounding box center [653, 159] width 102 height 15
type input "*"
click at [361, 187] on formly-field "Adicionar" at bounding box center [376, 184] width 664 height 21
click at [69, 187] on button "Adicionar" at bounding box center [67, 181] width 37 height 15
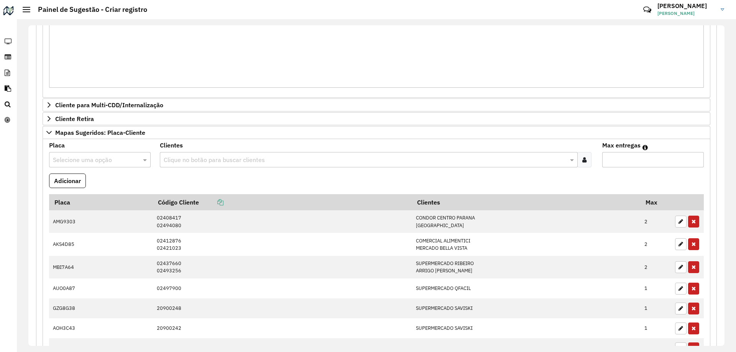
click at [126, 160] on input "text" at bounding box center [92, 160] width 79 height 9
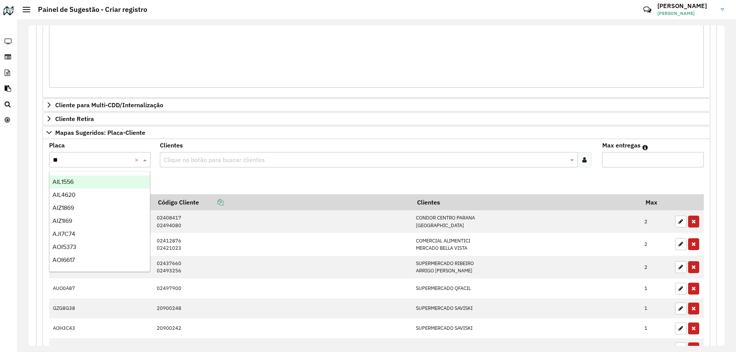
type input "***"
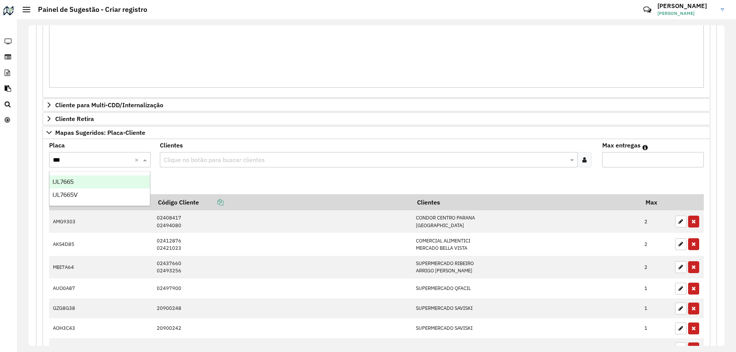
click at [112, 178] on div "IJL7665" at bounding box center [99, 181] width 100 height 13
click at [177, 177] on formly-field "Adicionar" at bounding box center [376, 184] width 664 height 21
click at [190, 154] on div "Clique no botão para buscar clientes" at bounding box center [369, 159] width 418 height 15
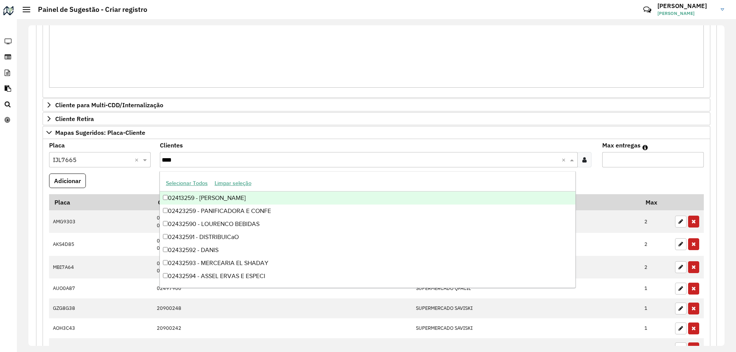
type input "*****"
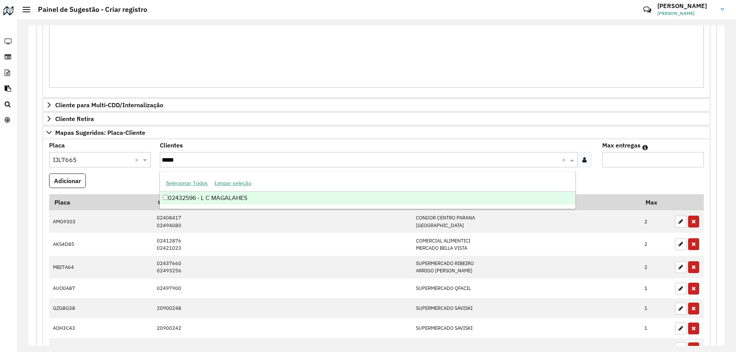
click at [206, 200] on div "02432596 - L C MAGALAHES" at bounding box center [368, 198] width 416 height 13
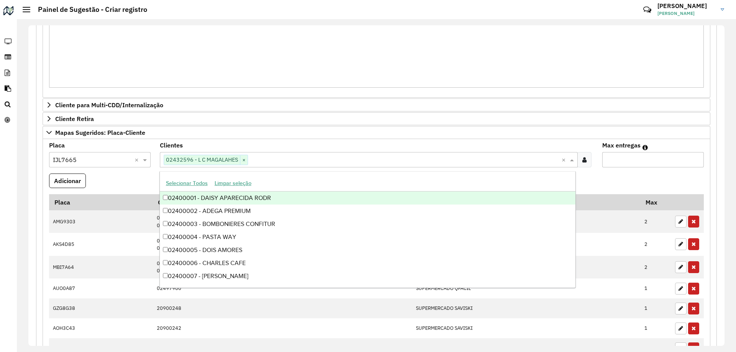
click at [143, 190] on formly-field "Adicionar" at bounding box center [376, 184] width 664 height 21
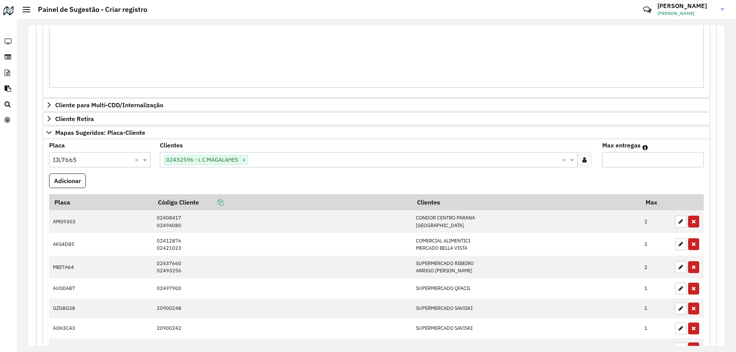
click at [269, 160] on input "text" at bounding box center [405, 160] width 314 height 9
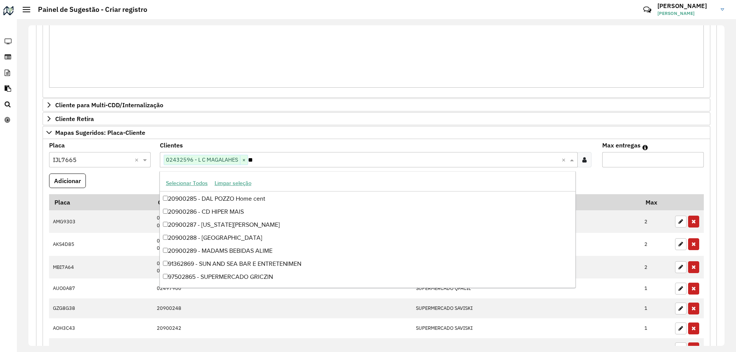
type input "***"
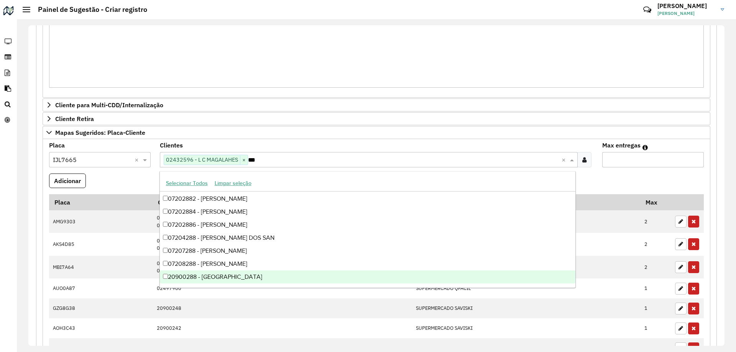
click at [251, 276] on div "20900288 - RIO VERDE CAMPO ALTO" at bounding box center [368, 276] width 416 height 13
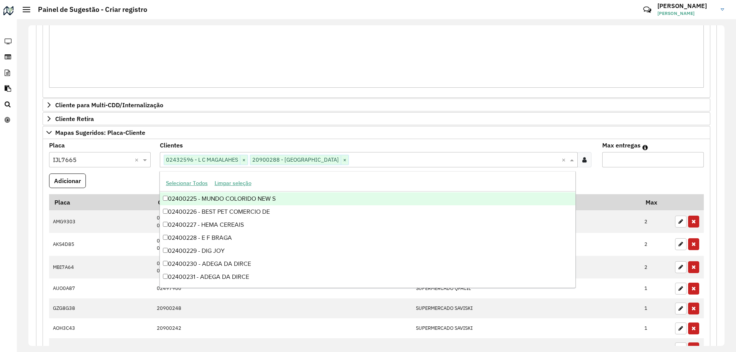
click at [131, 180] on formly-field "Adicionar" at bounding box center [376, 184] width 664 height 21
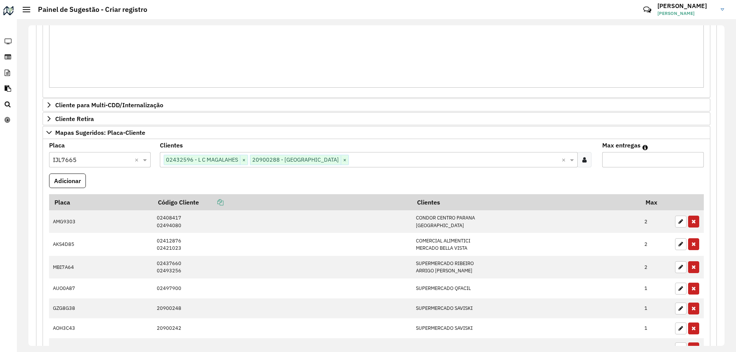
click at [617, 162] on input "Max entregas" at bounding box center [653, 159] width 102 height 15
type input "*"
click at [76, 185] on button "Adicionar" at bounding box center [67, 181] width 37 height 15
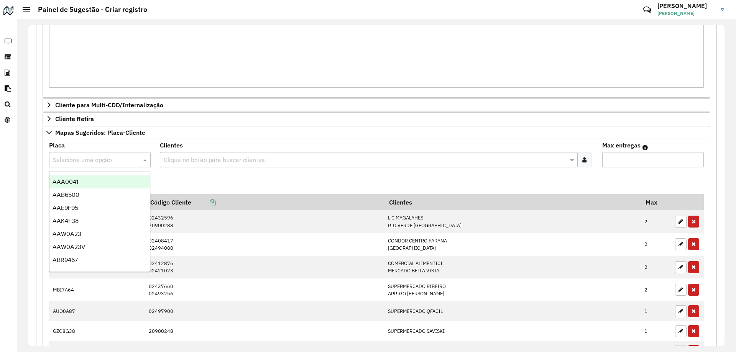
click at [122, 166] on div "Selecione uma opção" at bounding box center [100, 159] width 102 height 15
type input "***"
click at [110, 178] on div "AXF9321" at bounding box center [99, 181] width 100 height 13
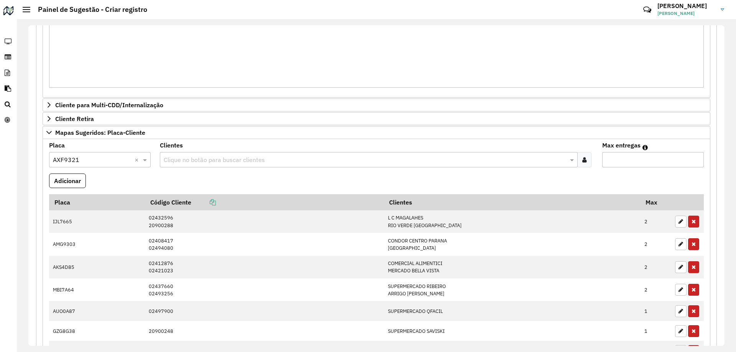
click at [195, 182] on formly-field "Adicionar" at bounding box center [376, 184] width 664 height 21
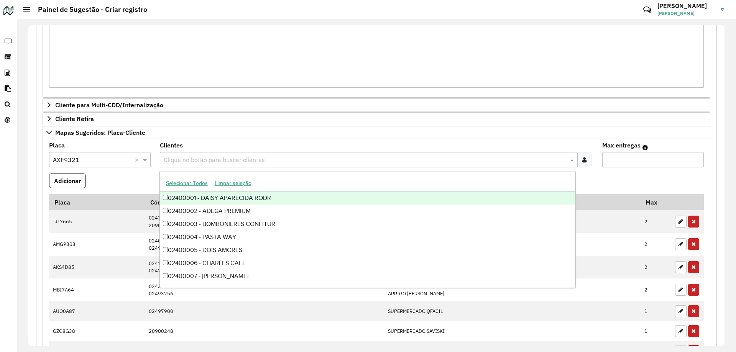
click at [205, 154] on div "Clique no botão para buscar clientes" at bounding box center [369, 159] width 418 height 15
type input "*****"
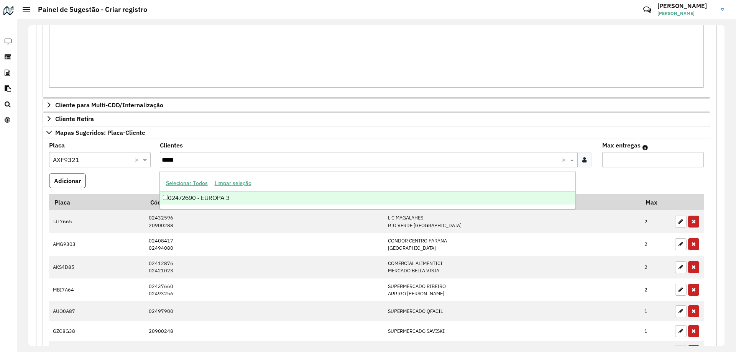
click at [279, 202] on div "02472690 - EUROPA 3" at bounding box center [368, 198] width 416 height 13
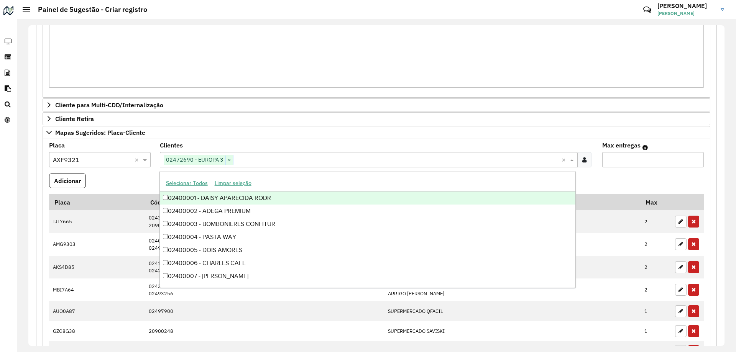
click at [126, 185] on formly-field "Adicionar" at bounding box center [376, 184] width 664 height 21
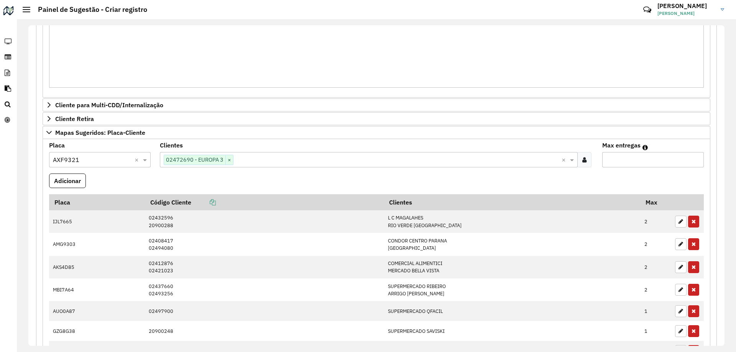
click at [297, 162] on input "text" at bounding box center [397, 160] width 328 height 9
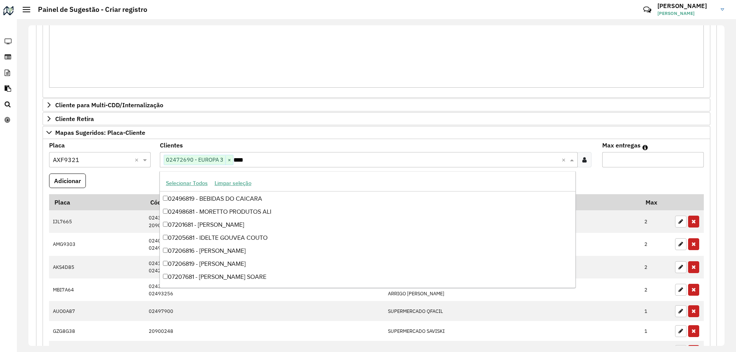
scroll to position [38, 0]
type input "*****"
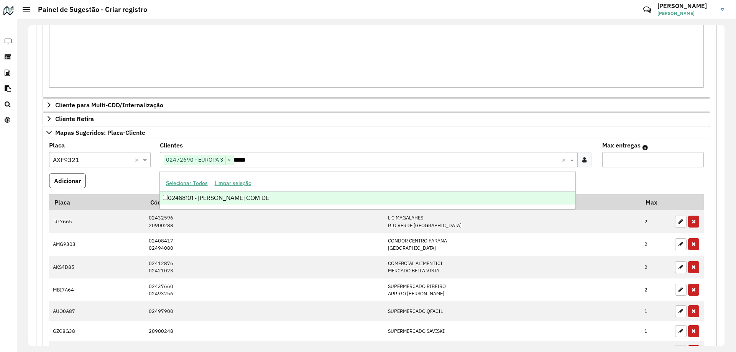
click at [293, 197] on div "02468101 - ARRIGO FRANCO COM DE" at bounding box center [368, 198] width 416 height 13
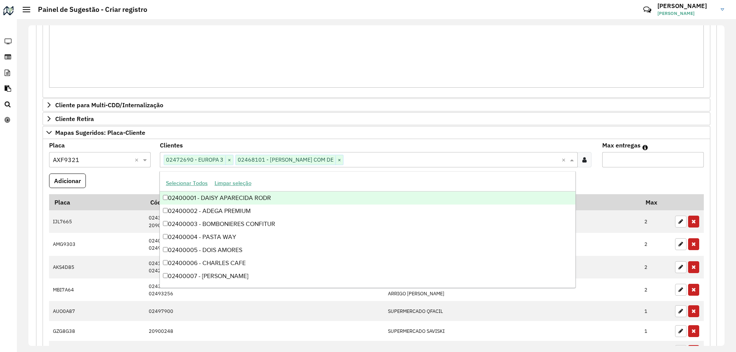
click at [631, 158] on input "Max entregas" at bounding box center [653, 159] width 102 height 15
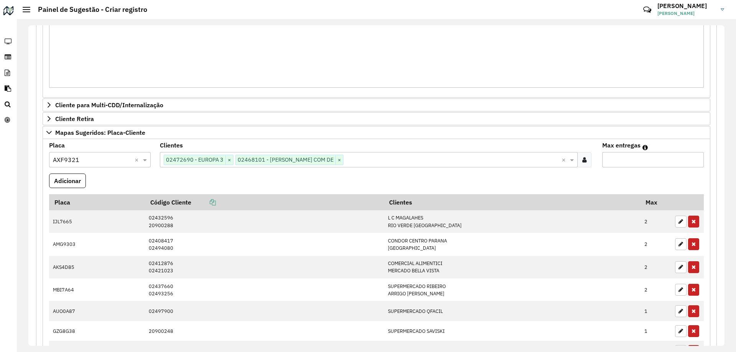
type input "*"
click at [70, 173] on formly-field "Placa Selecione uma opção × AXF9321 ×" at bounding box center [99, 158] width 111 height 31
click at [79, 180] on button "Adicionar" at bounding box center [67, 181] width 37 height 15
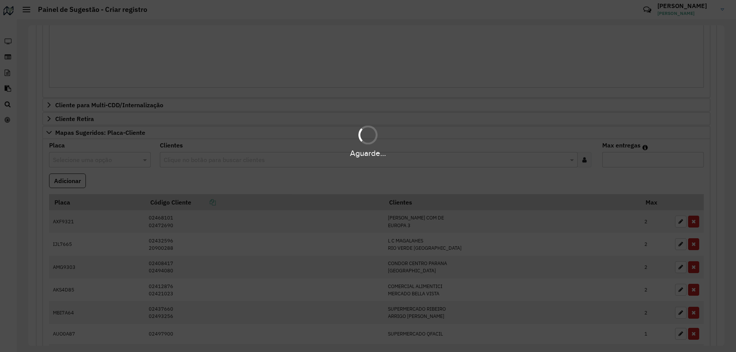
click at [144, 178] on div "Aguarde..." at bounding box center [368, 176] width 736 height 352
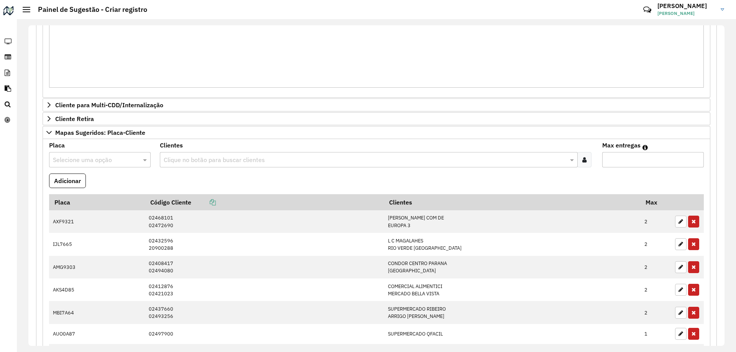
click at [125, 161] on input "text" at bounding box center [92, 160] width 79 height 9
type input "***"
click at [116, 179] on div "KEH1C39" at bounding box center [99, 181] width 100 height 13
click at [203, 177] on formly-field "Adicionar" at bounding box center [376, 184] width 664 height 21
click at [202, 156] on input "text" at bounding box center [365, 160] width 406 height 9
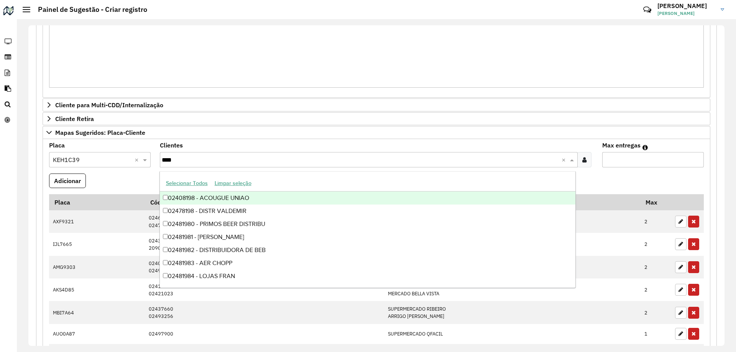
type input "*****"
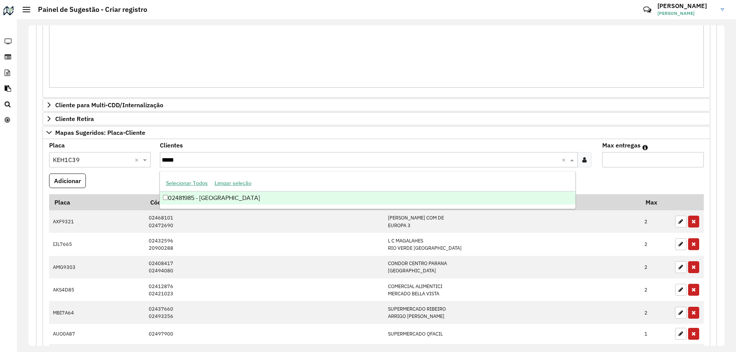
click at [259, 195] on div "02481985 - COLATUSSO VILA SANTA" at bounding box center [368, 198] width 416 height 13
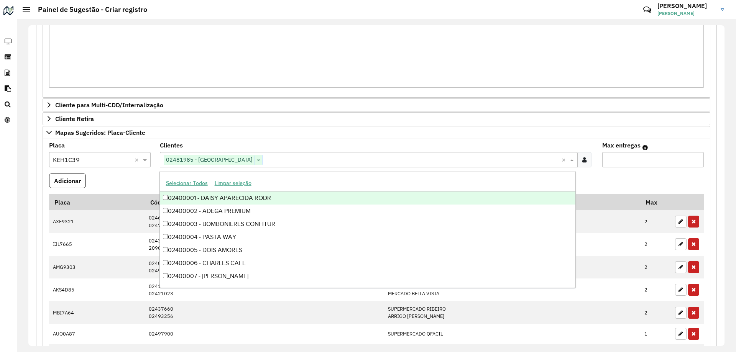
click at [110, 186] on formly-field "Adicionar" at bounding box center [376, 184] width 664 height 21
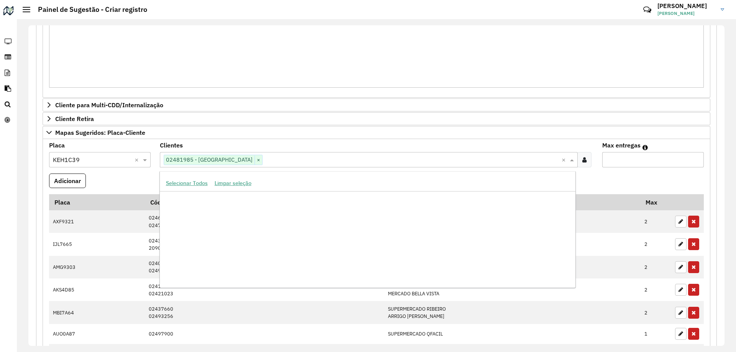
click at [306, 160] on input "text" at bounding box center [411, 160] width 299 height 9
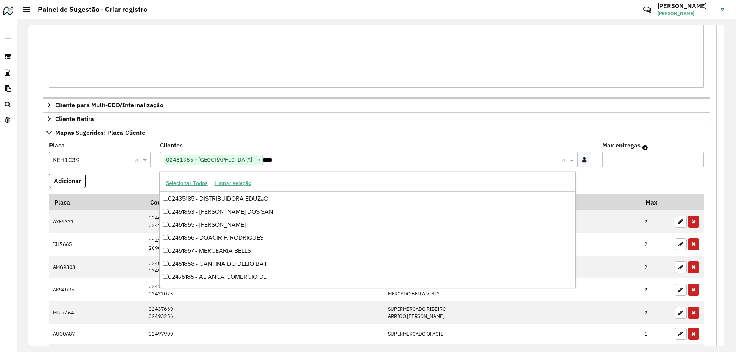
scroll to position [25, 0]
type input "*****"
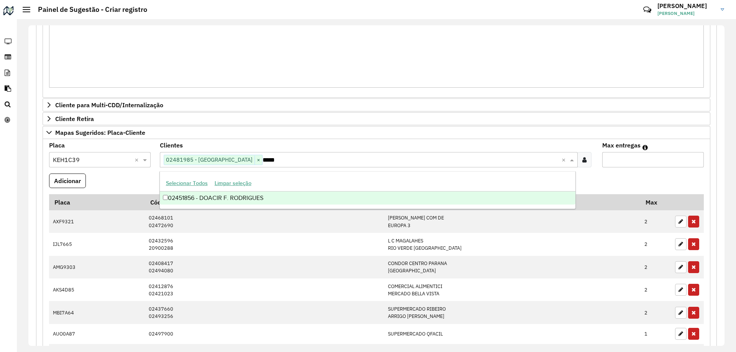
click at [300, 198] on div "02451856 - DOACIR F. RODRIGUES" at bounding box center [368, 198] width 416 height 13
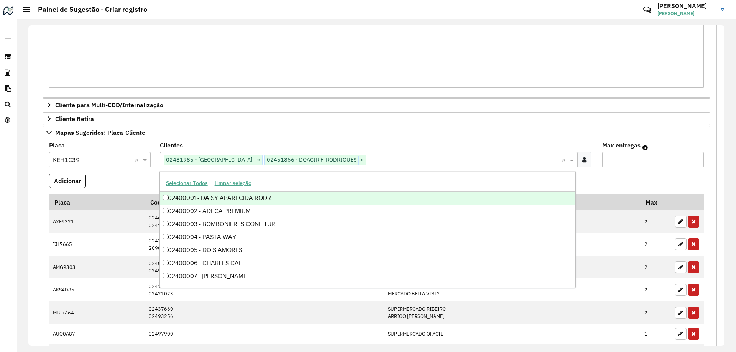
click at [124, 175] on formly-field "Adicionar" at bounding box center [376, 184] width 664 height 21
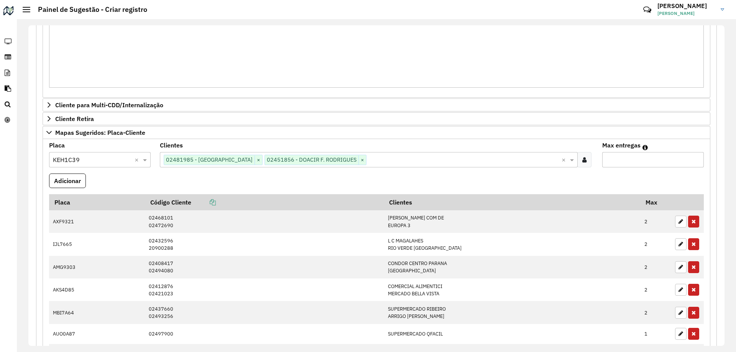
click at [614, 166] on input "Max entregas" at bounding box center [653, 159] width 102 height 15
type input "*"
click at [79, 178] on button "Adicionar" at bounding box center [67, 181] width 37 height 15
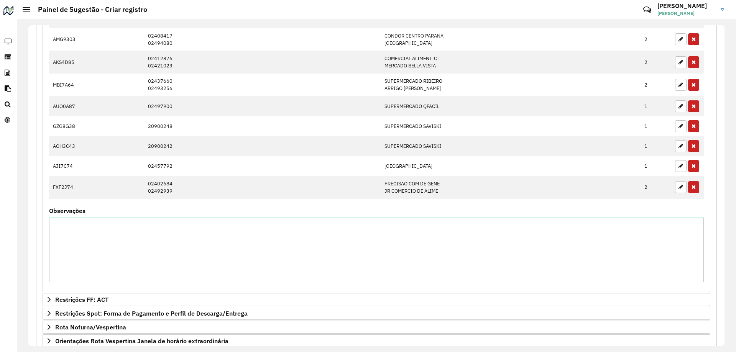
scroll to position [649, 0]
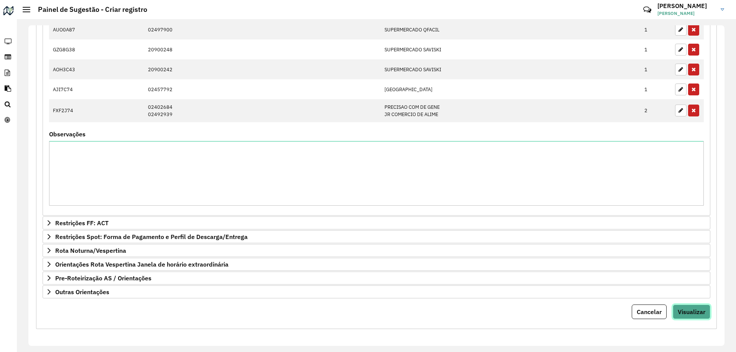
click at [686, 318] on button "Visualizar" at bounding box center [691, 312] width 38 height 15
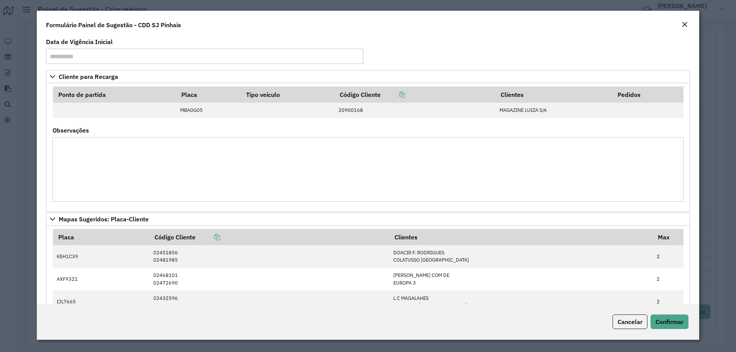
click at [676, 329] on div "Cancelar Confirmar" at bounding box center [368, 322] width 662 height 36
click at [674, 325] on span "Confirmar" at bounding box center [669, 322] width 28 height 8
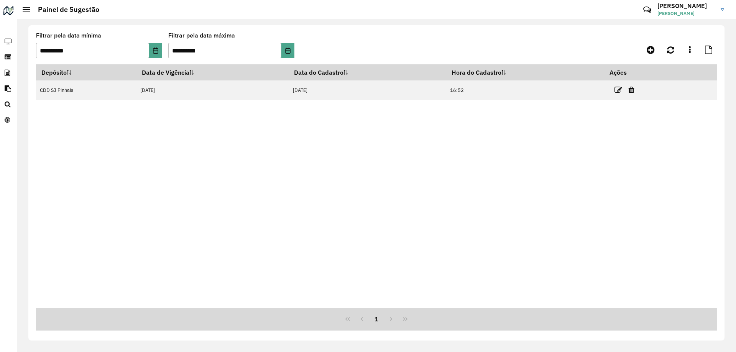
click at [144, 120] on div "Depósito Data de Vigência Data do Cadastro Hora do Cadastro Ações CDD SJ Pinhai…" at bounding box center [376, 186] width 680 height 244
click at [130, 196] on div "Depósito Data de Vigência Data do Cadastro Hora do Cadastro Ações CDD SJ Pinhai…" at bounding box center [376, 186] width 680 height 244
click at [11, 45] on link "Painel" at bounding box center [7, 41] width 15 height 15
click at [10, 38] on link "Painel" at bounding box center [7, 41] width 15 height 15
click at [32, 10] on h2 "Painel de Sugestão" at bounding box center [64, 9] width 69 height 8
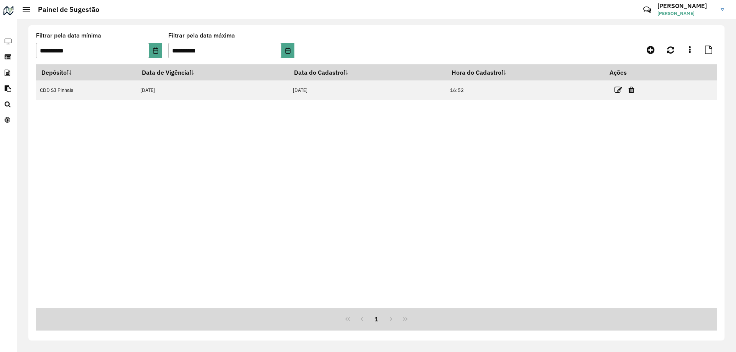
click at [29, 8] on div at bounding box center [27, 9] width 8 height 5
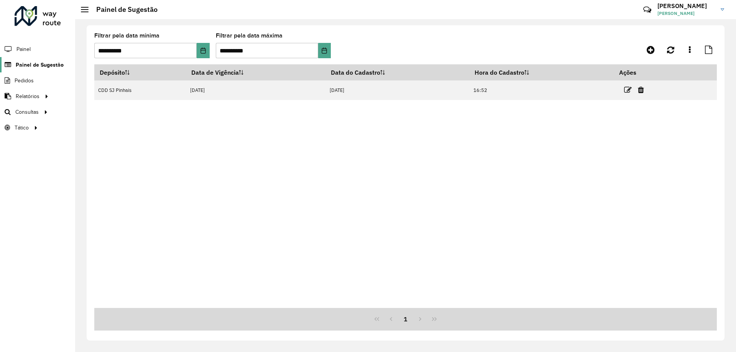
click at [36, 61] on span "Painel de Sugestão" at bounding box center [40, 65] width 48 height 8
click at [280, 166] on div "Depósito Data de Vigência Data do Cadastro Hora do Cadastro Ações CDD SJ Pinhai…" at bounding box center [405, 186] width 622 height 244
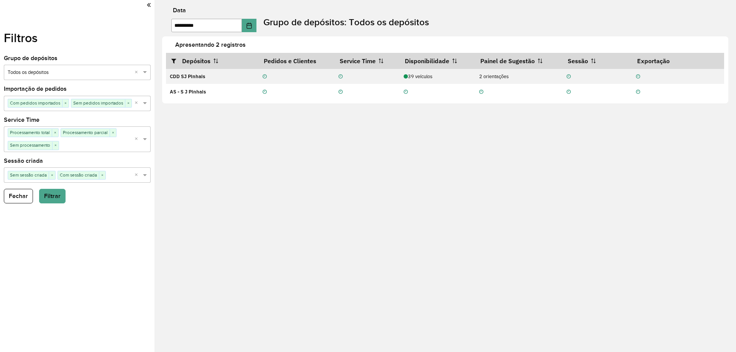
click at [150, 5] on icon at bounding box center [149, 5] width 4 height 7
